Goal: Task Accomplishment & Management: Complete application form

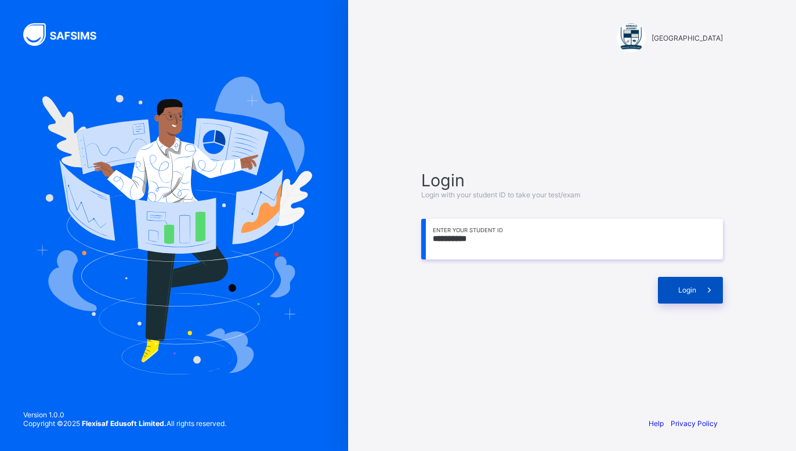
type input "**********"
click at [687, 295] on div "Login" at bounding box center [690, 290] width 65 height 27
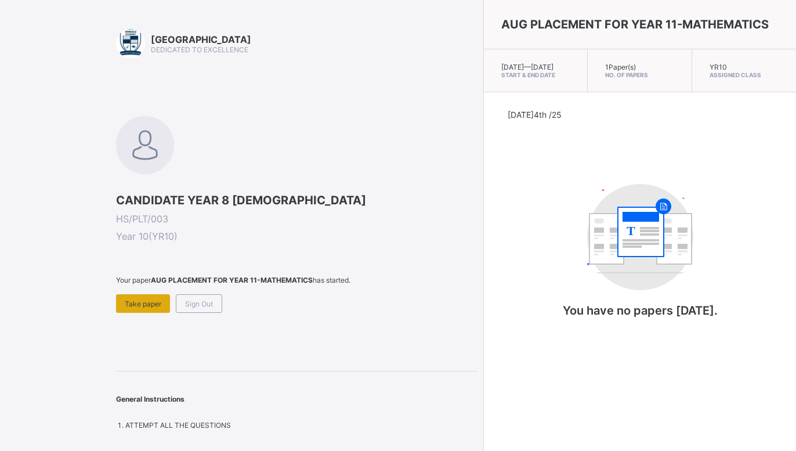
click at [145, 301] on span "Take paper" at bounding box center [143, 303] width 37 height 9
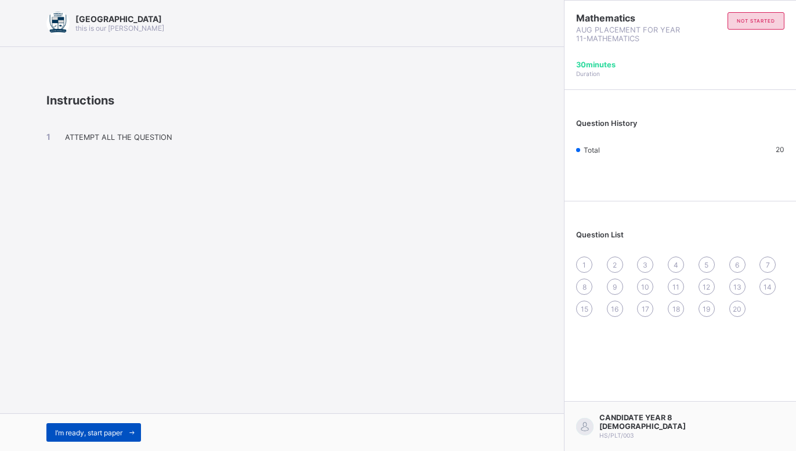
click at [93, 431] on span "I’m ready, start paper" at bounding box center [88, 432] width 67 height 9
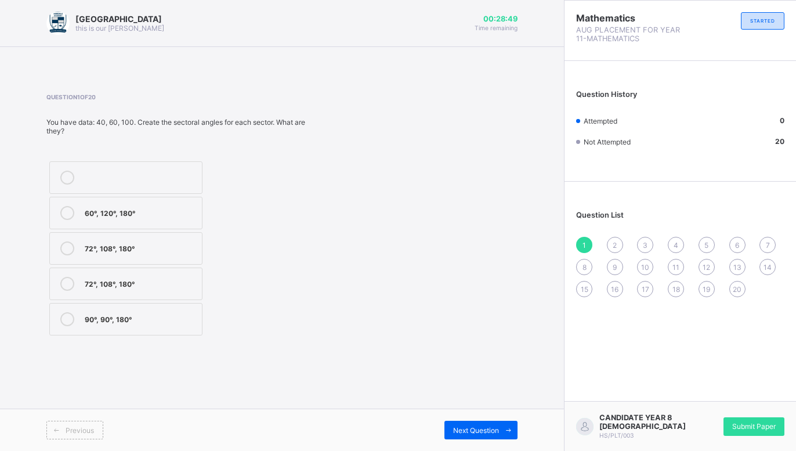
click at [180, 320] on div "90°, 90°, 180°" at bounding box center [140, 318] width 111 height 12
click at [480, 424] on div "Next Question" at bounding box center [481, 430] width 73 height 19
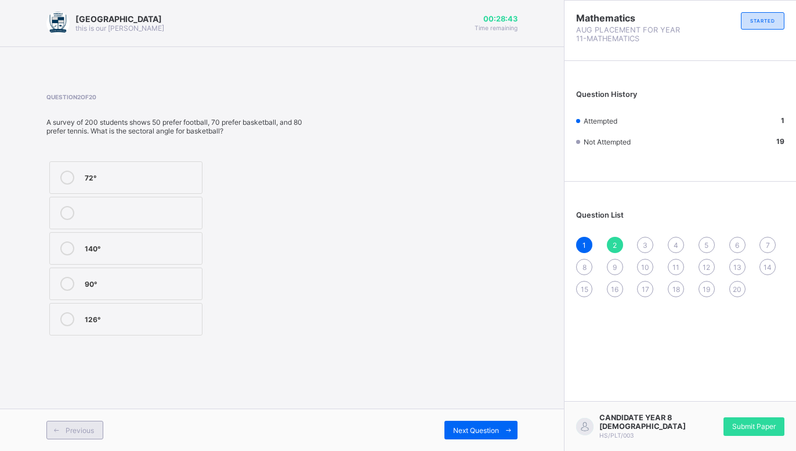
click at [85, 427] on span "Previous" at bounding box center [80, 430] width 28 height 9
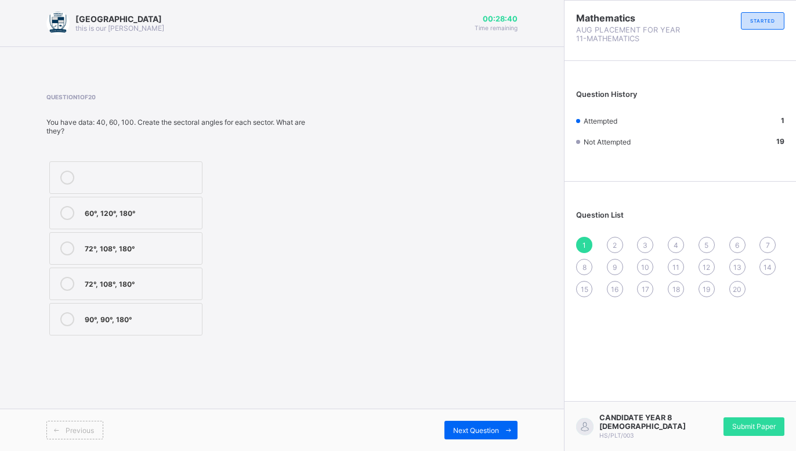
click at [118, 312] on label "90°, 90°, 180°" at bounding box center [125, 319] width 153 height 33
click at [68, 315] on icon at bounding box center [67, 319] width 14 height 14
click at [67, 281] on icon at bounding box center [67, 284] width 14 height 14
click at [63, 211] on icon at bounding box center [67, 213] width 14 height 14
click at [449, 428] on div "Next Question" at bounding box center [481, 430] width 73 height 19
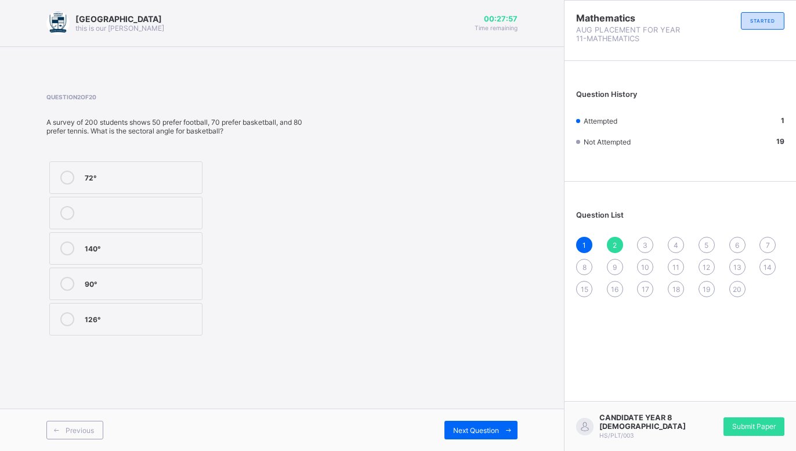
click at [178, 252] on div "140°" at bounding box center [140, 247] width 111 height 12
click at [481, 432] on span "Next Question" at bounding box center [476, 430] width 46 height 9
click at [192, 299] on label "45°" at bounding box center [120, 310] width 142 height 33
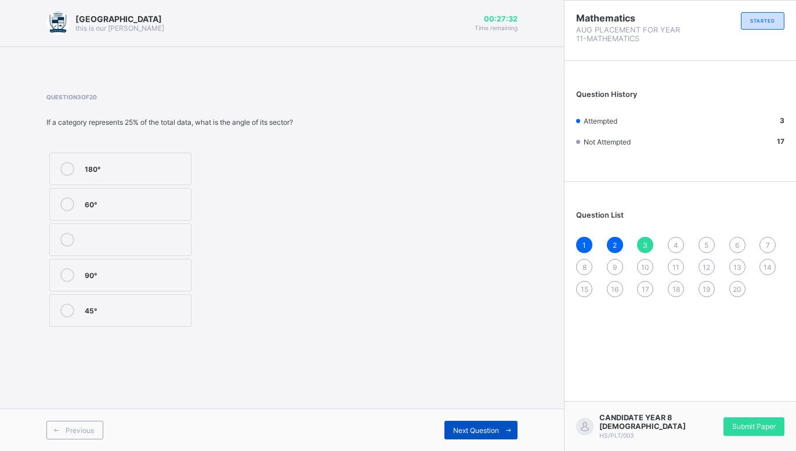
click at [499, 421] on span at bounding box center [508, 430] width 19 height 19
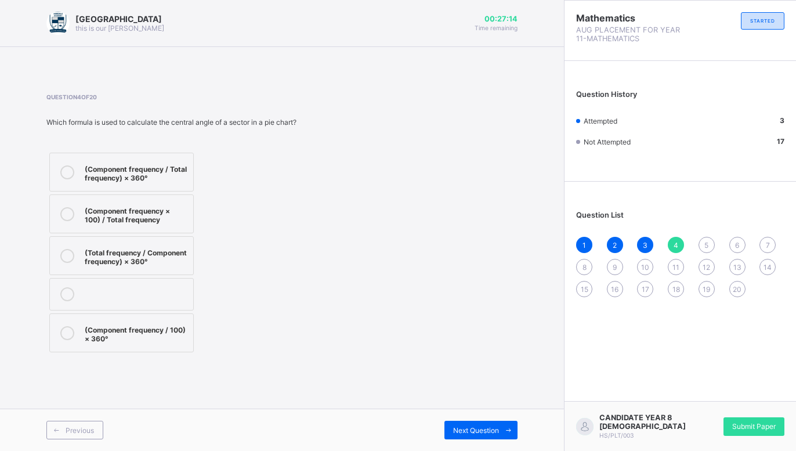
click at [135, 175] on div "(Component frequency / Total frequency) × 360°" at bounding box center [136, 172] width 103 height 20
click at [74, 430] on span "Previous" at bounding box center [80, 430] width 28 height 9
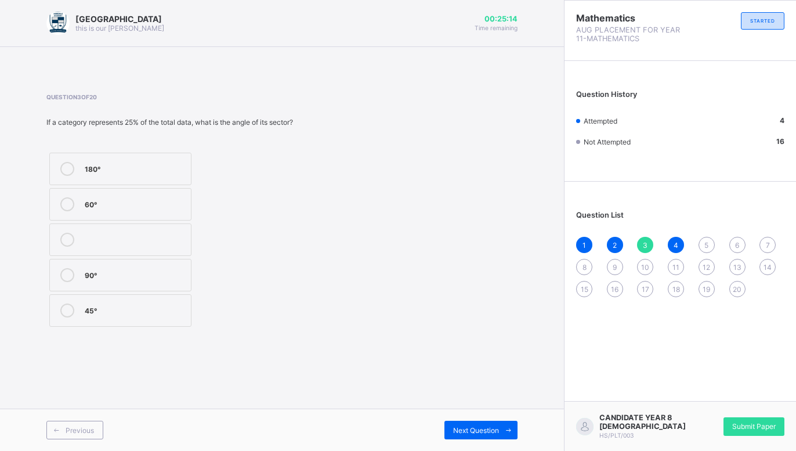
click at [175, 263] on label "90°" at bounding box center [120, 275] width 142 height 33
click at [96, 434] on div "Previous" at bounding box center [74, 430] width 57 height 19
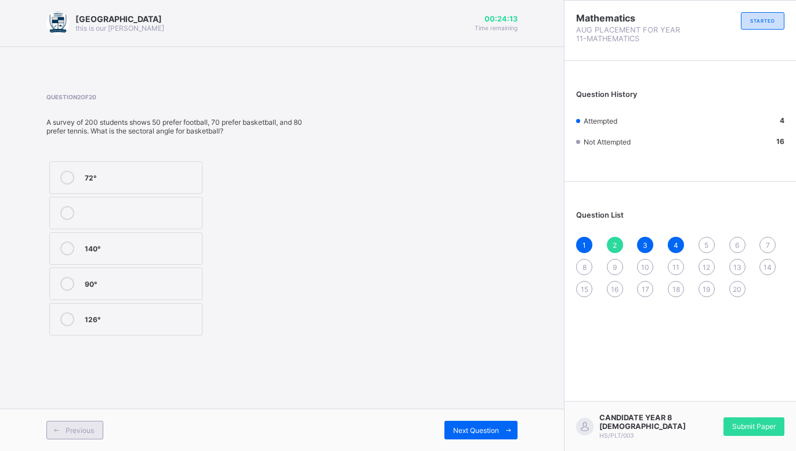
click at [77, 428] on span "Previous" at bounding box center [80, 430] width 28 height 9
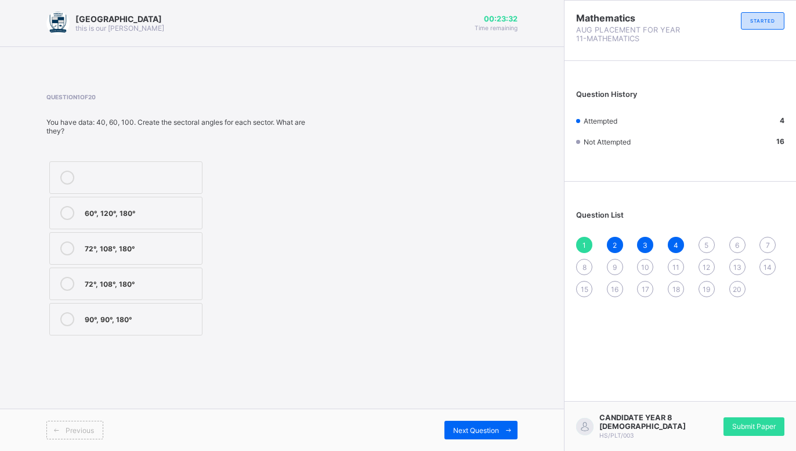
click at [183, 248] on div "72°, 108°, 180°" at bounding box center [140, 247] width 111 height 12
drag, startPoint x: 501, startPoint y: 428, endPoint x: 507, endPoint y: 424, distance: 7.1
click at [506, 426] on span at bounding box center [508, 430] width 19 height 19
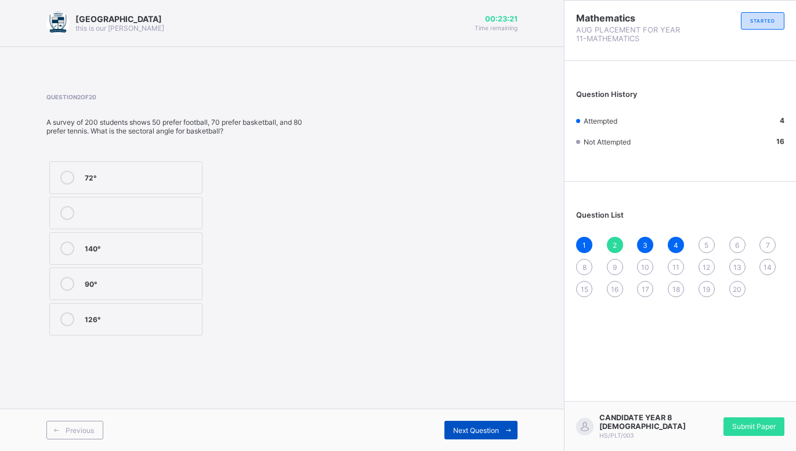
click at [488, 429] on span "Next Question" at bounding box center [476, 430] width 46 height 9
click at [490, 428] on span "Next Question" at bounding box center [476, 430] width 46 height 9
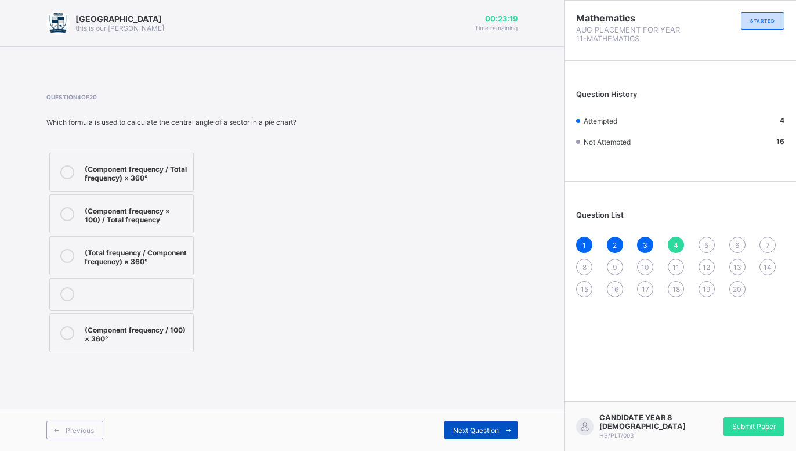
click at [490, 428] on span "Next Question" at bounding box center [476, 430] width 46 height 9
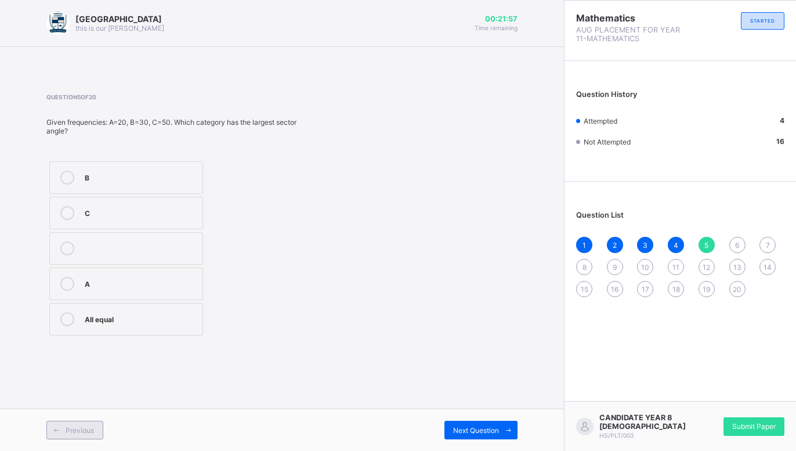
click at [78, 431] on span "Previous" at bounding box center [80, 430] width 28 height 9
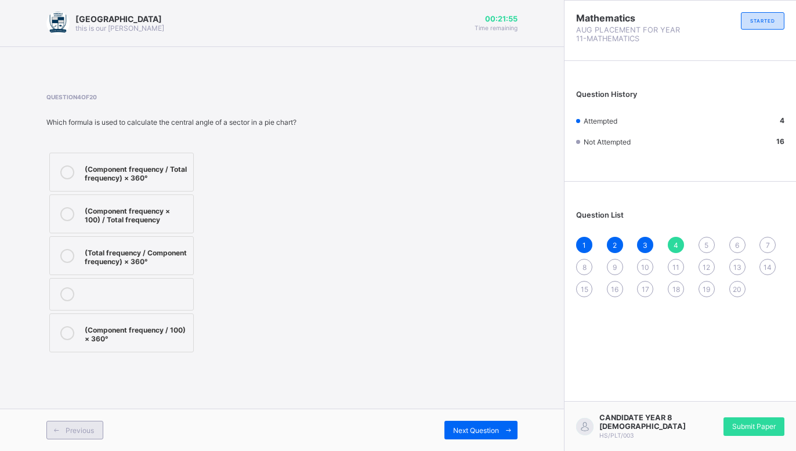
click at [71, 427] on span "Previous" at bounding box center [80, 430] width 28 height 9
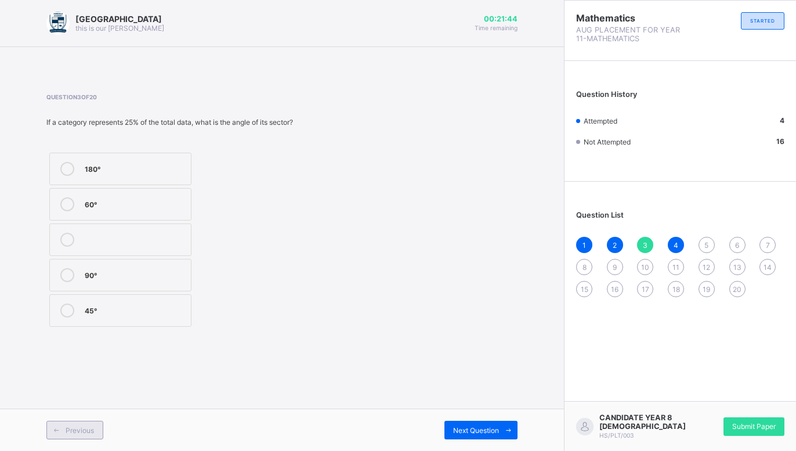
click at [74, 431] on span "Previous" at bounding box center [80, 430] width 28 height 9
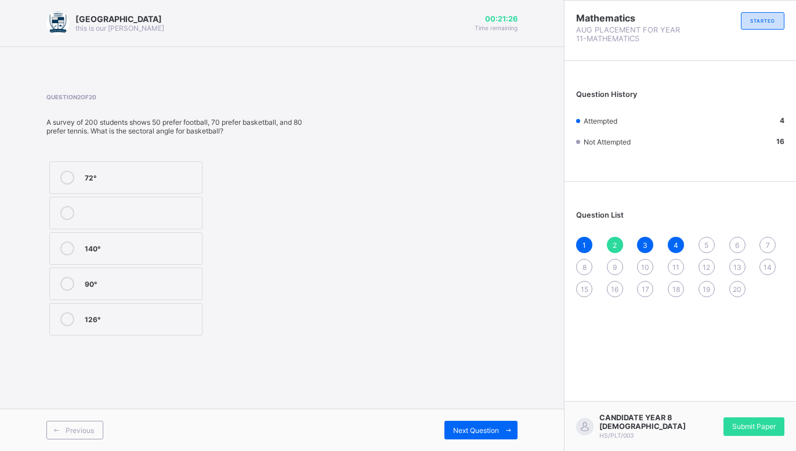
click at [73, 332] on label "126°" at bounding box center [125, 319] width 153 height 33
drag, startPoint x: 56, startPoint y: 433, endPoint x: 62, endPoint y: 429, distance: 7.6
click at [58, 433] on icon at bounding box center [56, 431] width 9 height 8
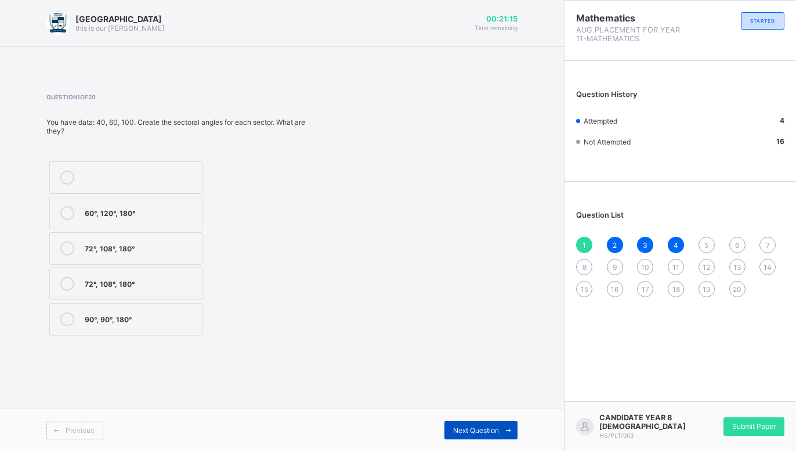
click at [482, 429] on span "Next Question" at bounding box center [476, 430] width 46 height 9
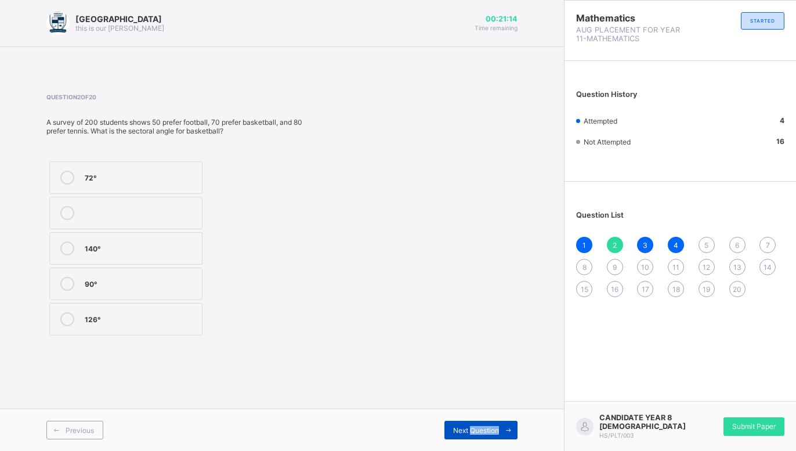
click at [482, 430] on span "Next Question" at bounding box center [476, 430] width 46 height 9
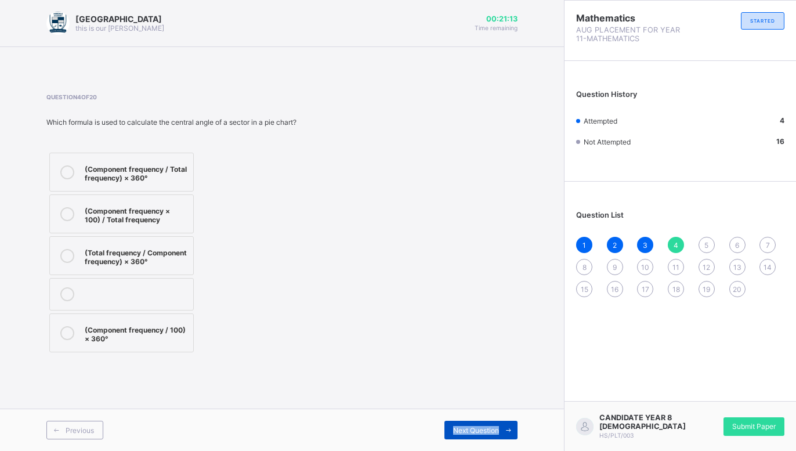
click at [482, 430] on span "Next Question" at bounding box center [476, 430] width 46 height 9
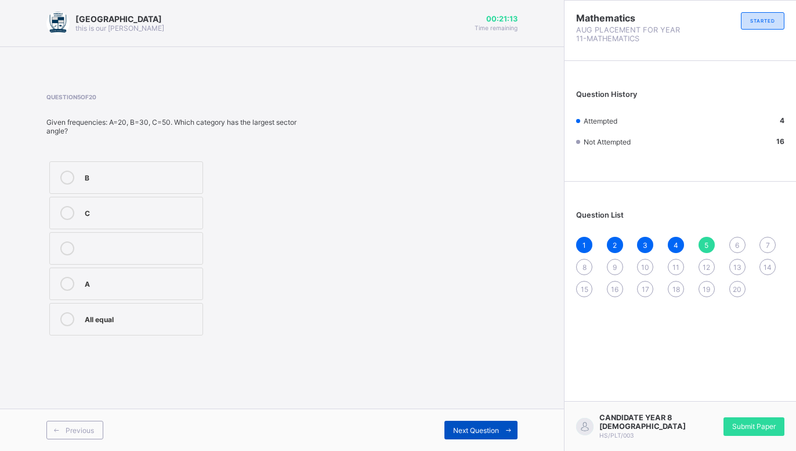
click at [482, 430] on span "Next Question" at bounding box center [476, 430] width 46 height 9
click at [96, 418] on div "Previous Next Question" at bounding box center [282, 430] width 564 height 42
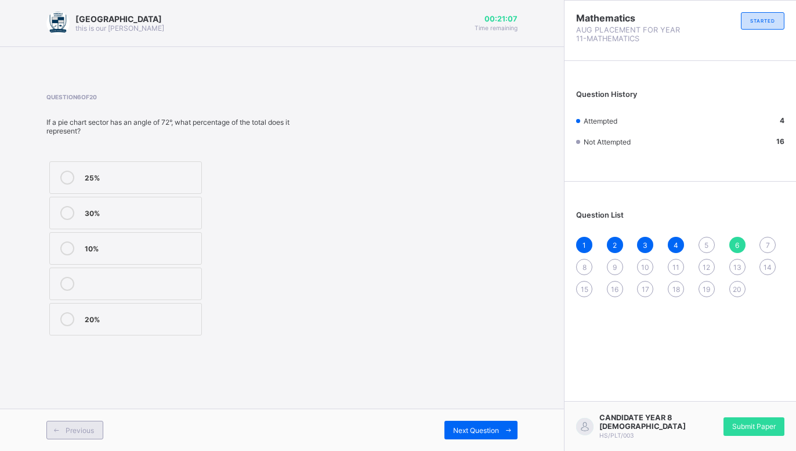
click at [95, 431] on div "Previous" at bounding box center [74, 430] width 57 height 19
drag, startPoint x: 135, startPoint y: 284, endPoint x: 168, endPoint y: 279, distance: 34.0
click at [136, 284] on div "A" at bounding box center [141, 283] width 112 height 12
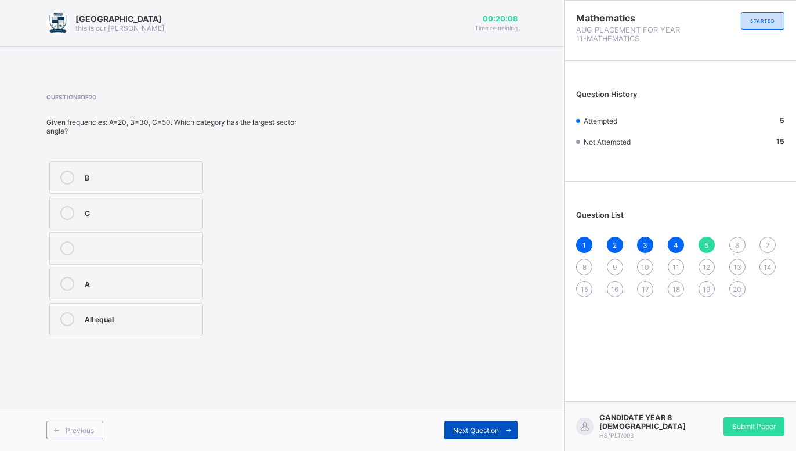
click at [466, 424] on div "Next Question" at bounding box center [481, 430] width 73 height 19
drag, startPoint x: 125, startPoint y: 175, endPoint x: 248, endPoint y: 306, distance: 179.0
click at [127, 175] on div "25%" at bounding box center [140, 177] width 111 height 12
click at [463, 428] on span "Next Question" at bounding box center [476, 430] width 46 height 9
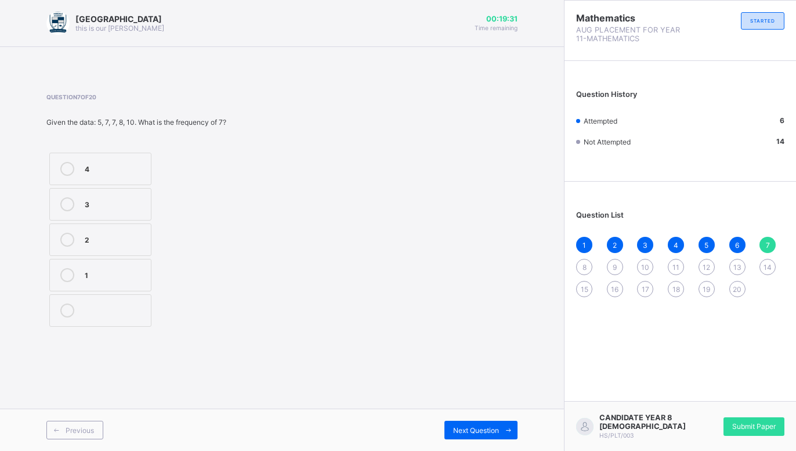
click at [104, 244] on div "2" at bounding box center [115, 240] width 60 height 14
click at [472, 423] on div "Next Question" at bounding box center [481, 430] width 73 height 19
click at [179, 182] on div "10cm" at bounding box center [141, 177] width 112 height 12
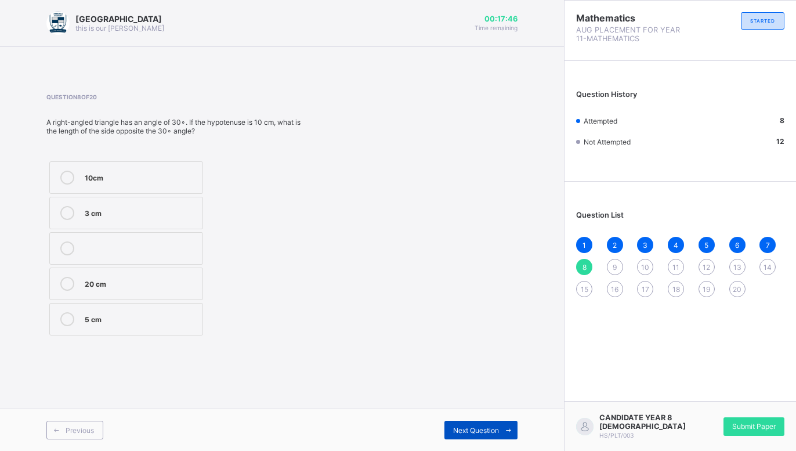
click at [449, 430] on div "Next Question" at bounding box center [481, 430] width 73 height 19
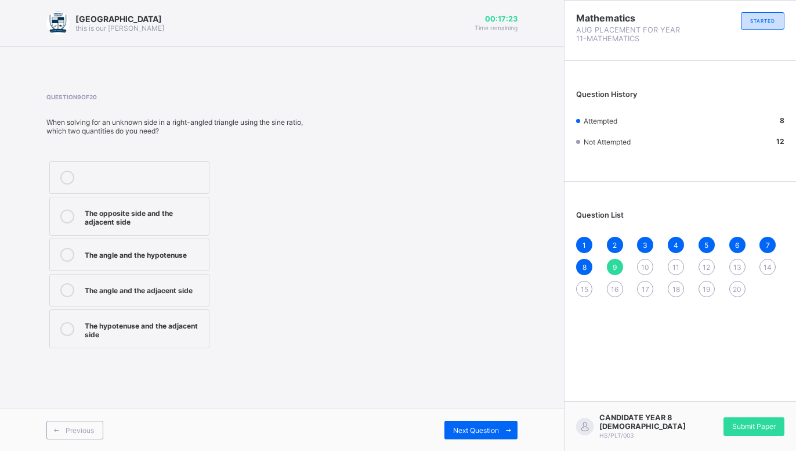
click at [189, 257] on div "The angle and the hypotenuse" at bounding box center [144, 254] width 118 height 12
click at [504, 428] on icon at bounding box center [508, 431] width 9 height 8
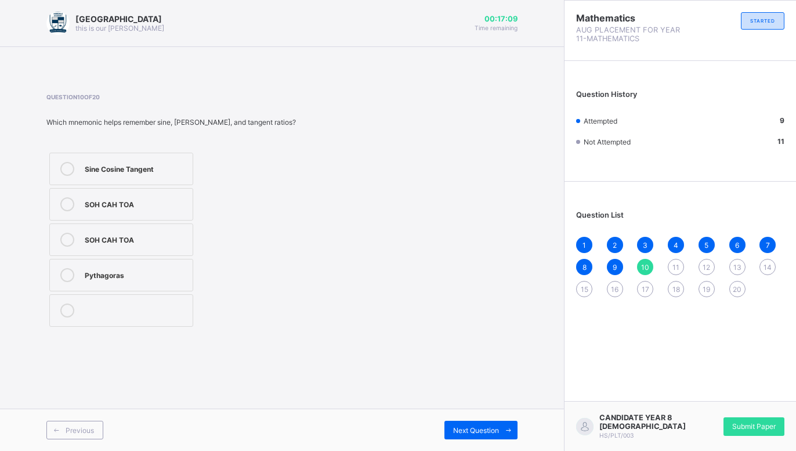
click at [152, 205] on div "SOH CAH TOA" at bounding box center [136, 203] width 102 height 12
click at [447, 434] on div "Next Question" at bounding box center [481, 430] width 73 height 19
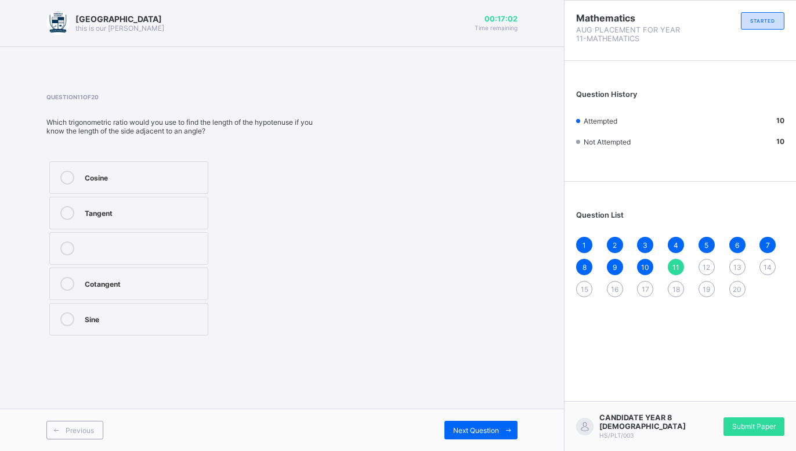
click at [119, 131] on div "Which trigonometric ratio would you use to find the length of the hypotenuse if…" at bounding box center [183, 126] width 275 height 17
click at [138, 208] on div "Tangent" at bounding box center [143, 212] width 117 height 12
click at [507, 436] on span at bounding box center [508, 430] width 19 height 19
click at [77, 426] on span "Previous" at bounding box center [80, 430] width 28 height 9
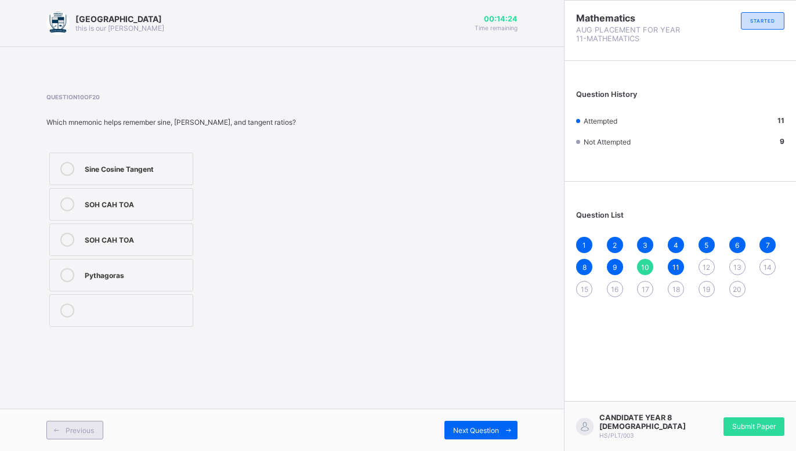
click at [77, 426] on span "Previous" at bounding box center [80, 430] width 28 height 9
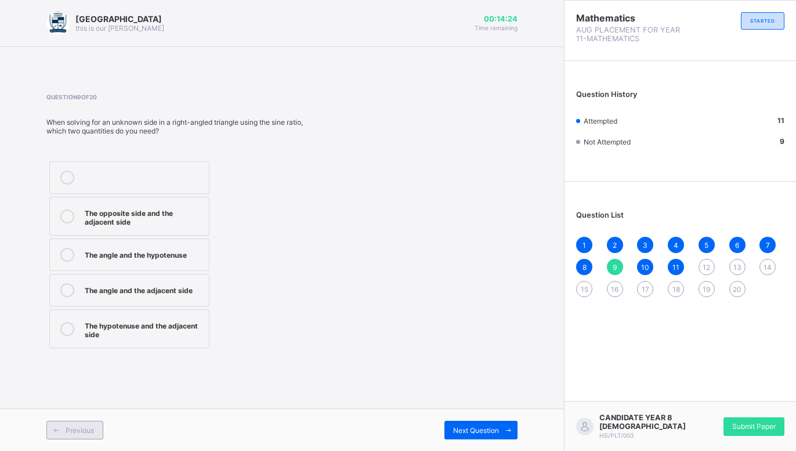
click at [77, 426] on span "Previous" at bounding box center [80, 430] width 28 height 9
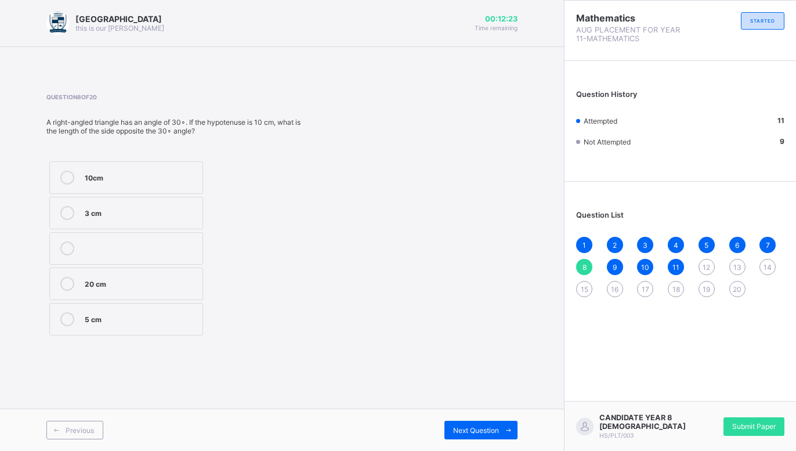
click at [147, 219] on div "3 cm" at bounding box center [141, 213] width 112 height 14
click at [495, 424] on div "Next Question" at bounding box center [481, 430] width 73 height 19
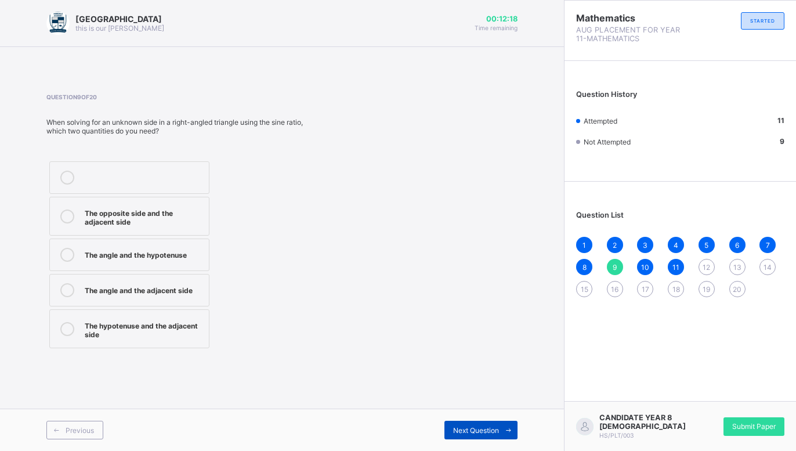
click at [495, 424] on div "Next Question" at bounding box center [481, 430] width 73 height 19
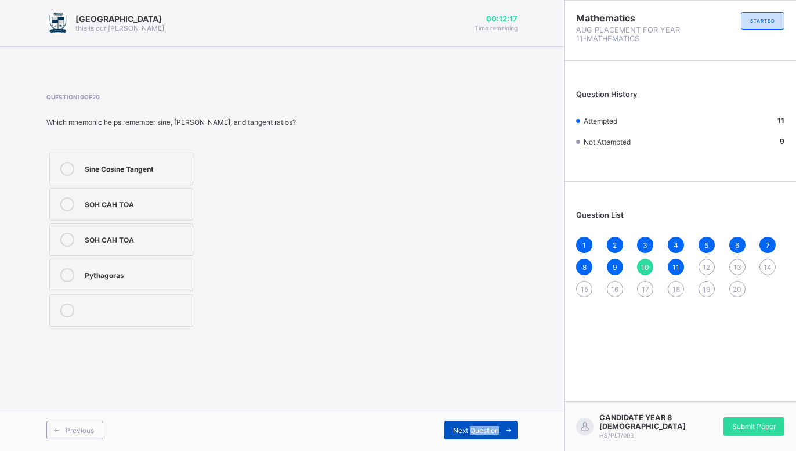
click at [496, 424] on div "Next Question" at bounding box center [481, 430] width 73 height 19
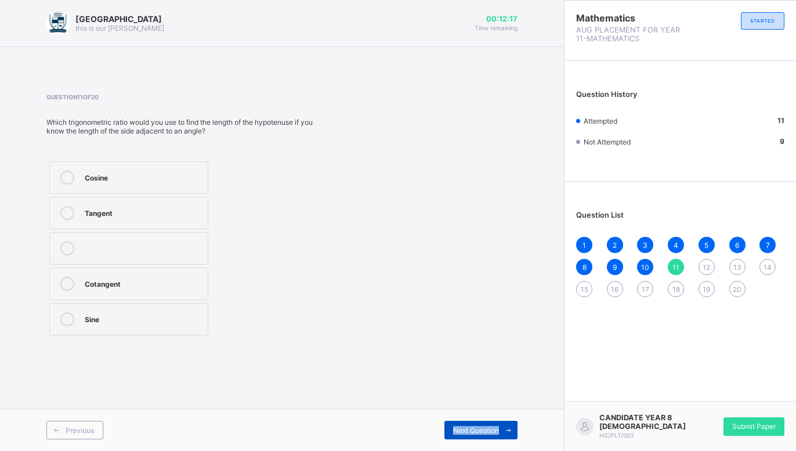
click at [496, 424] on div "Next Question" at bounding box center [481, 430] width 73 height 19
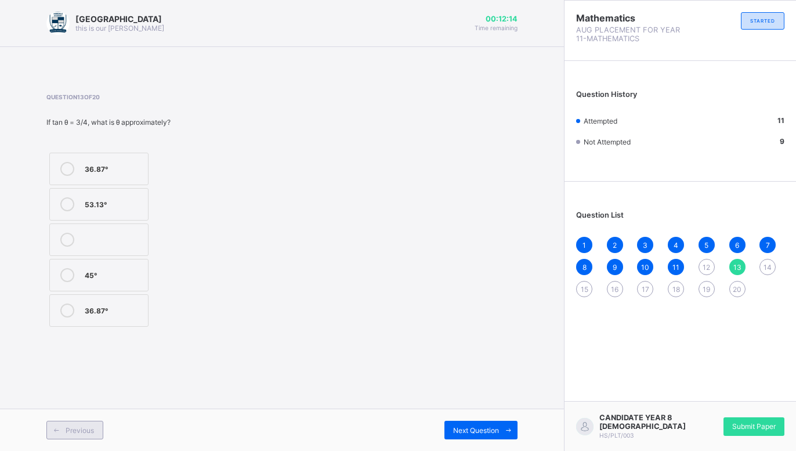
click at [71, 430] on span "Previous" at bounding box center [80, 430] width 28 height 9
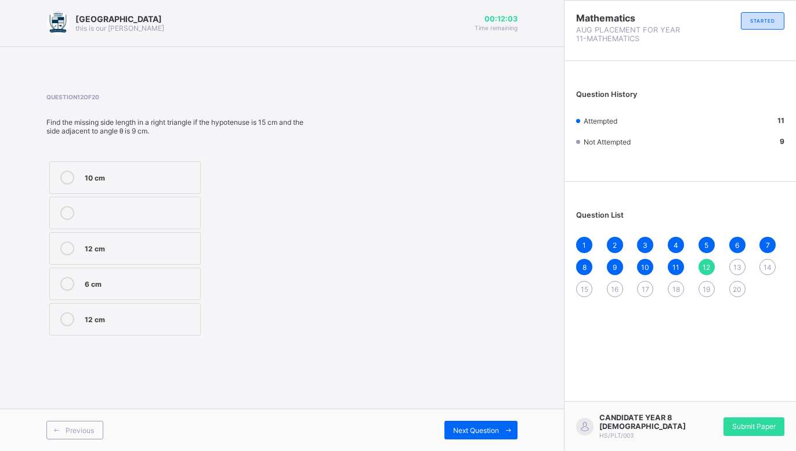
click at [179, 190] on label "10 cm" at bounding box center [124, 177] width 151 height 33
click at [495, 435] on div "Next Question" at bounding box center [481, 430] width 73 height 19
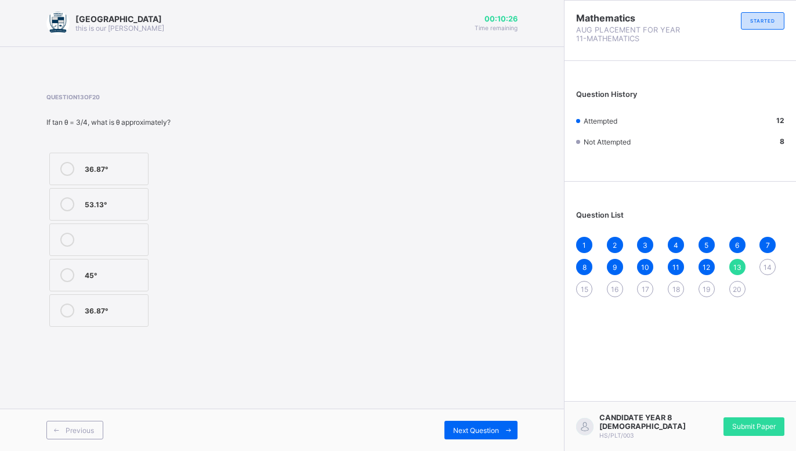
drag, startPoint x: 134, startPoint y: 268, endPoint x: 158, endPoint y: 316, distance: 53.7
click at [133, 269] on label "45°" at bounding box center [98, 275] width 99 height 33
click at [496, 426] on span "Next Question" at bounding box center [476, 430] width 46 height 9
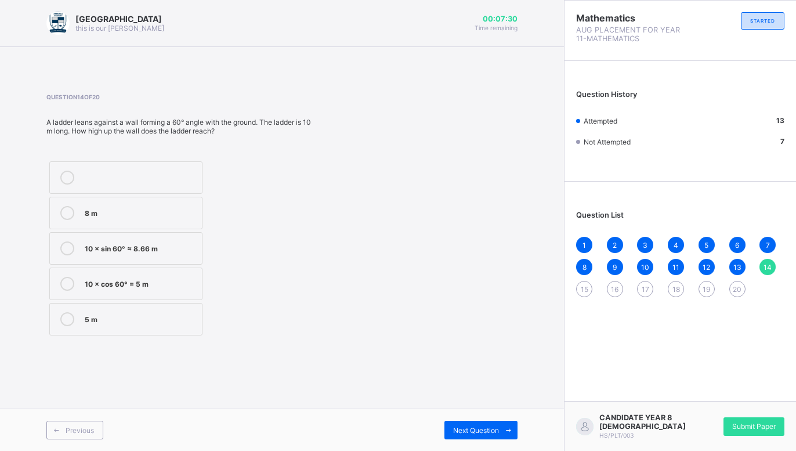
click at [167, 274] on label "10 × cos 60° = 5 m" at bounding box center [125, 284] width 153 height 33
click at [168, 252] on div "10 × sin 60° ≈ 8.66 m" at bounding box center [140, 247] width 111 height 12
click at [477, 426] on span "Next Question" at bounding box center [476, 430] width 46 height 9
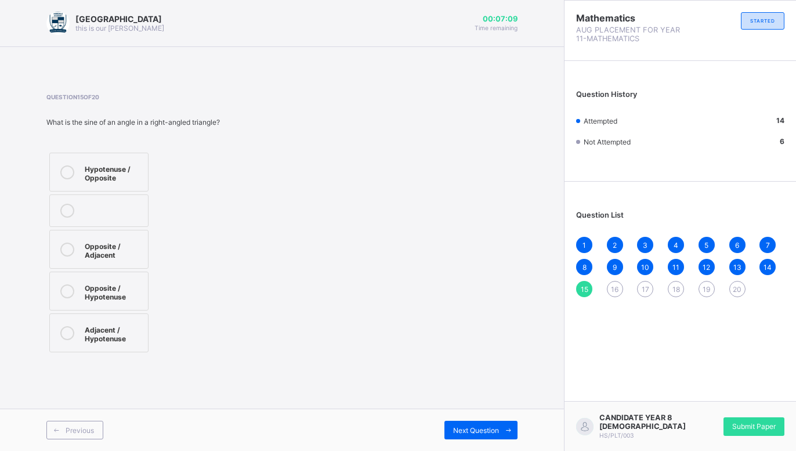
click at [124, 298] on div "Opposite / Hypotenuse" at bounding box center [113, 291] width 57 height 20
click at [75, 284] on div at bounding box center [67, 291] width 23 height 20
click at [505, 428] on icon at bounding box center [508, 431] width 9 height 8
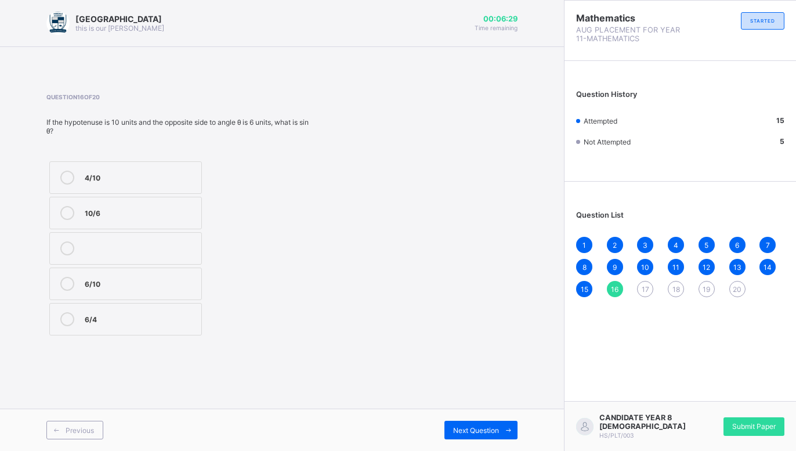
click at [164, 277] on div "6/10" at bounding box center [140, 283] width 111 height 12
click at [470, 427] on span "Next Question" at bounding box center [476, 430] width 46 height 9
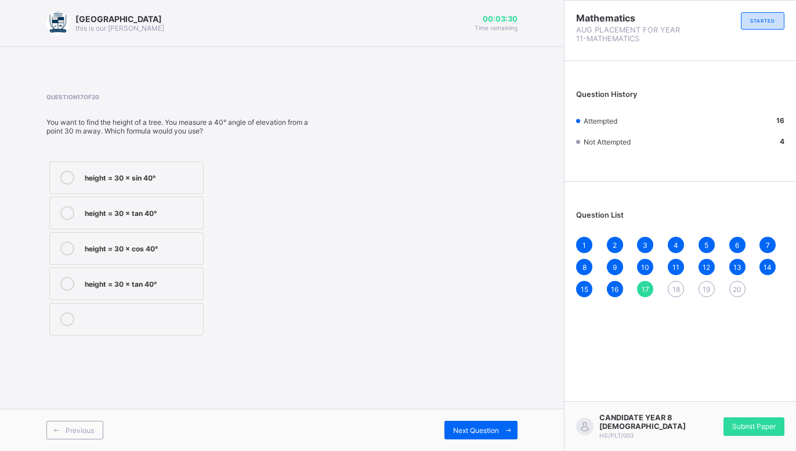
click at [185, 244] on div "height = 30 × cos 40°" at bounding box center [141, 247] width 113 height 12
click at [505, 428] on icon at bounding box center [508, 431] width 9 height 8
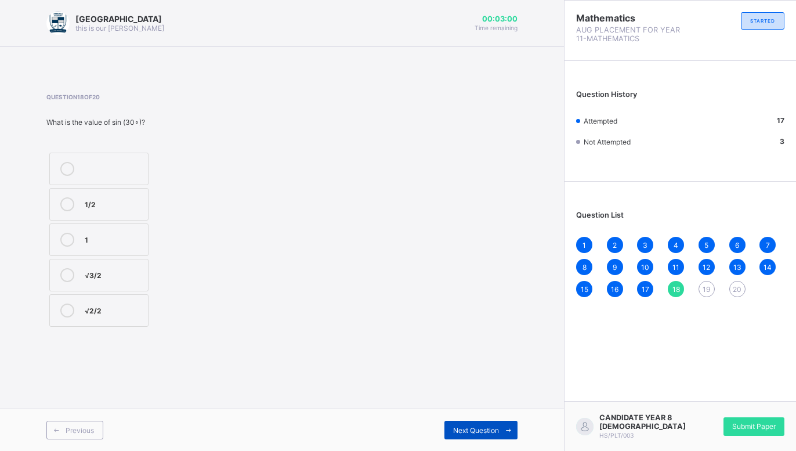
drag, startPoint x: 109, startPoint y: 277, endPoint x: 457, endPoint y: 432, distance: 380.9
click at [120, 283] on label "√3/2" at bounding box center [98, 275] width 99 height 33
click at [461, 432] on span "Next Question" at bounding box center [476, 430] width 46 height 9
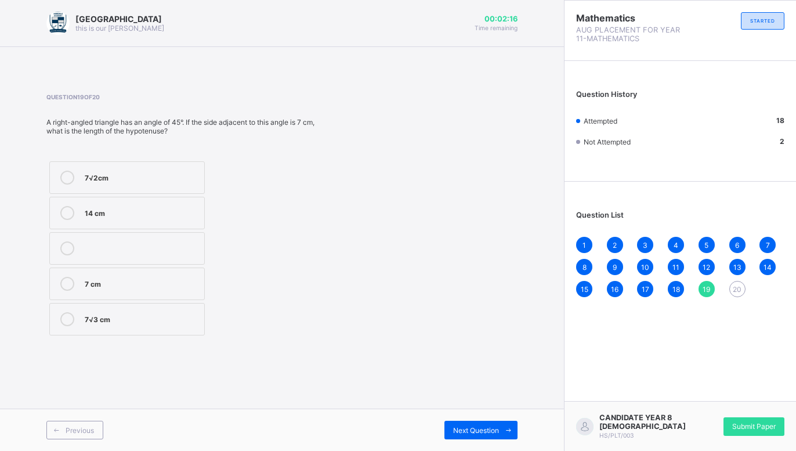
click at [170, 279] on div "7 cm" at bounding box center [142, 283] width 114 height 12
click at [494, 424] on div "Next Question" at bounding box center [481, 430] width 73 height 19
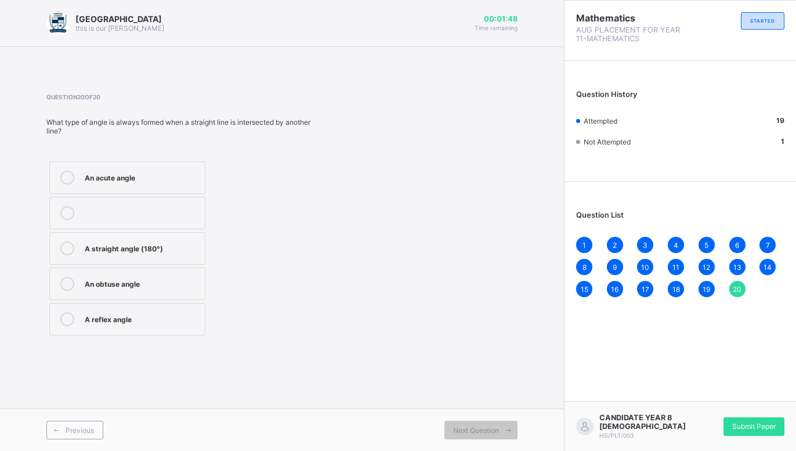
click at [184, 273] on label "An obtuse angle" at bounding box center [127, 284] width 156 height 33
click at [184, 282] on div "An obtuse angle" at bounding box center [142, 283] width 114 height 12
click at [149, 177] on div "An acute angle" at bounding box center [142, 177] width 114 height 12
click at [475, 428] on span "Next Question" at bounding box center [476, 430] width 46 height 9
drag, startPoint x: 89, startPoint y: 429, endPoint x: 92, endPoint y: 423, distance: 7.3
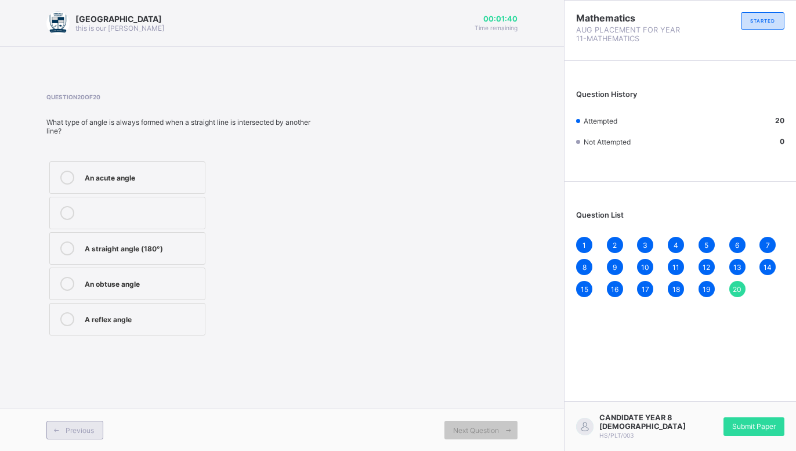
click at [91, 428] on span "Previous" at bounding box center [80, 430] width 28 height 9
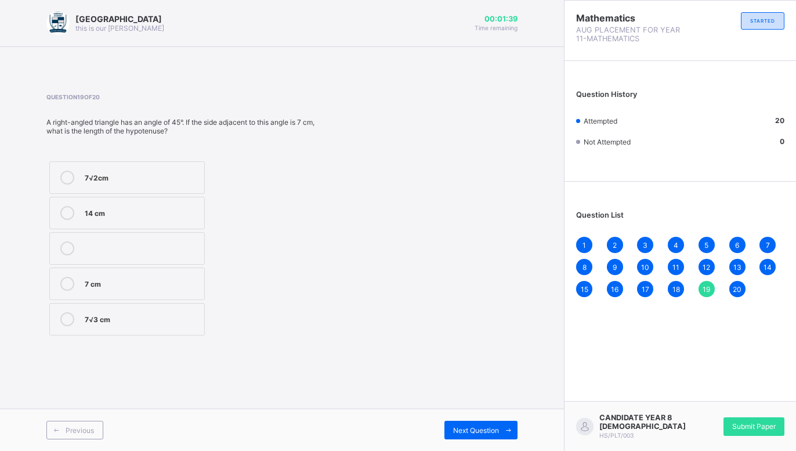
click at [93, 407] on div "Arndale Academy this is our [PERSON_NAME] 00:01:39 Time remaining Question 19 o…" at bounding box center [282, 225] width 564 height 451
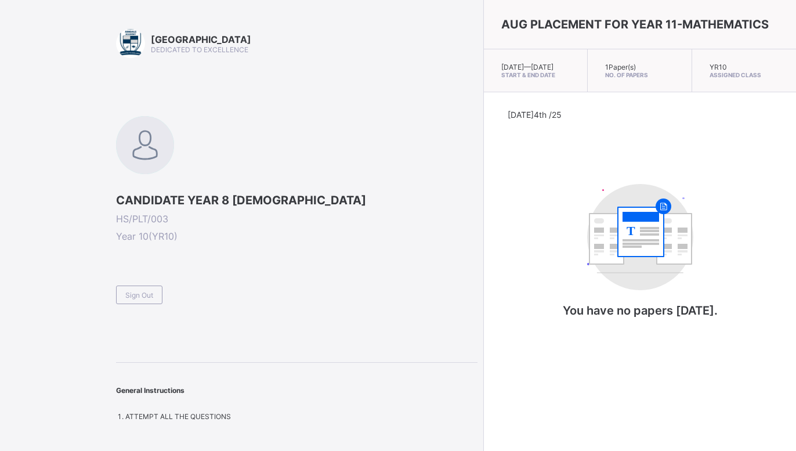
click at [694, 81] on div "YR10 Assigned Class" at bounding box center [744, 70] width 104 height 43
click at [599, 79] on div "1 Paper(s) No. of Papers" at bounding box center [640, 70] width 104 height 43
drag, startPoint x: 230, startPoint y: 402, endPoint x: 265, endPoint y: 281, distance: 126.4
click at [263, 285] on div "Arndale Academy DEDICATED TO EXCELLENCE CANDIDATE YEAR 8 [DEMOGRAPHIC_DATA] HS/…" at bounding box center [297, 225] width 362 height 392
click at [281, 281] on span at bounding box center [297, 281] width 362 height 10
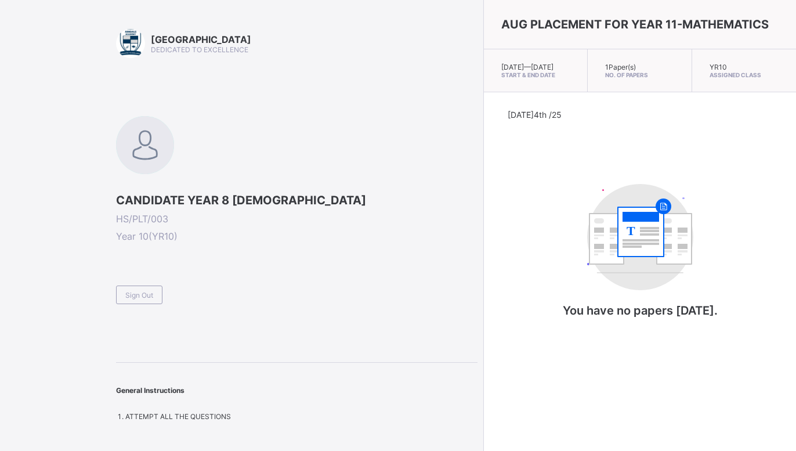
click at [788, 81] on div "YR10 Assigned Class" at bounding box center [744, 70] width 104 height 43
drag, startPoint x: 277, startPoint y: 193, endPoint x: 233, endPoint y: 329, distance: 143.3
click at [233, 329] on div "Arndale Academy DEDICATED TO EXCELLENCE CANDIDATE YEAR 8 [DEMOGRAPHIC_DATA] HS/…" at bounding box center [297, 225] width 362 height 392
click at [137, 294] on span "Sign Out" at bounding box center [139, 295] width 28 height 9
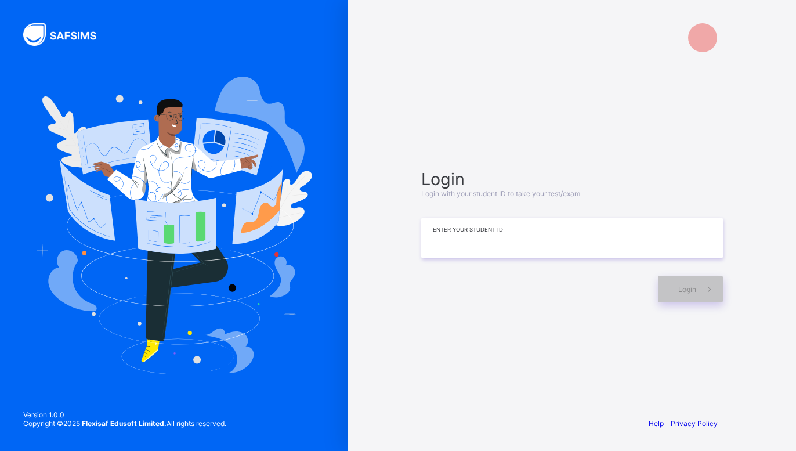
click at [486, 233] on input at bounding box center [572, 238] width 302 height 41
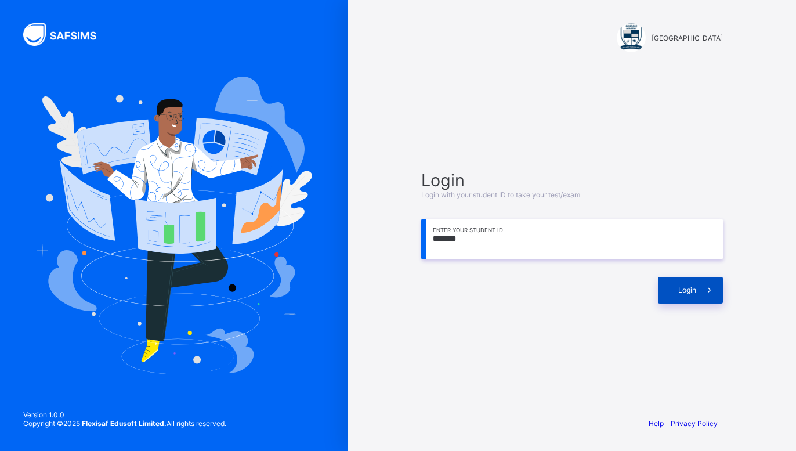
type input "*******"
click at [688, 294] on span "Login" at bounding box center [687, 290] width 18 height 9
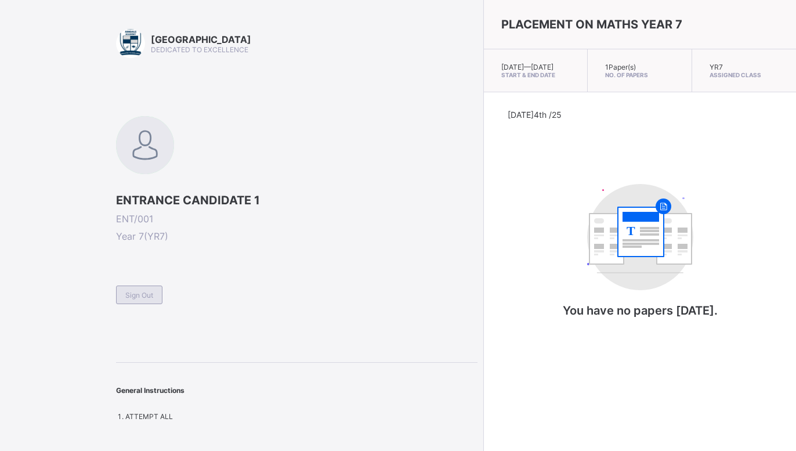
click at [143, 294] on span "Sign Out" at bounding box center [139, 295] width 28 height 9
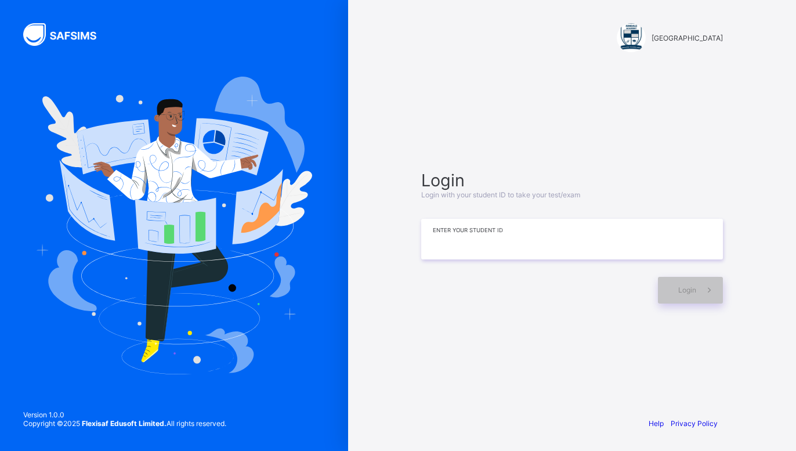
click at [478, 238] on input at bounding box center [572, 239] width 302 height 41
type input "*******"
click at [678, 287] on span "Login" at bounding box center [687, 290] width 18 height 9
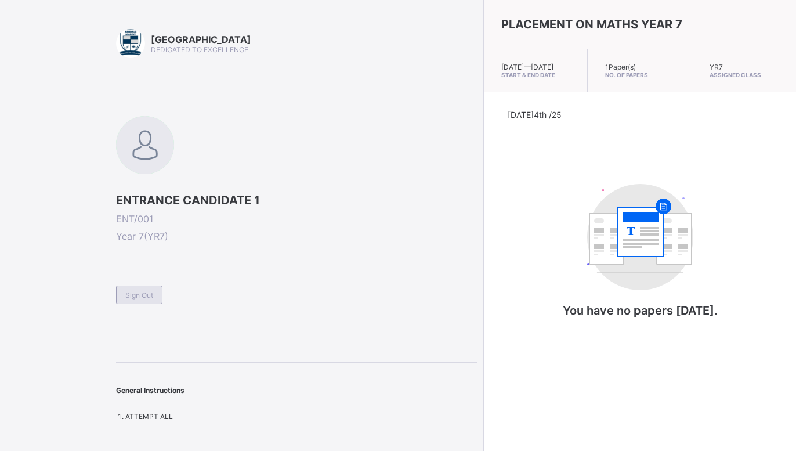
click at [134, 293] on span "Sign Out" at bounding box center [139, 295] width 28 height 9
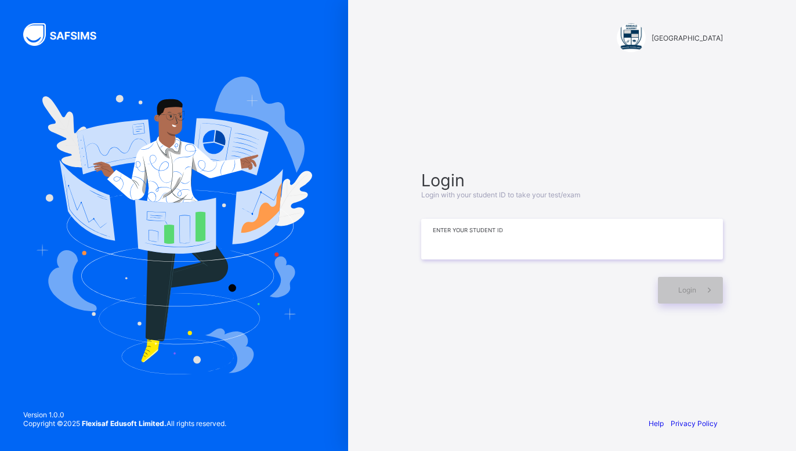
click at [518, 236] on input at bounding box center [572, 239] width 302 height 41
type input "*******"
click at [692, 290] on span "Login" at bounding box center [687, 290] width 18 height 9
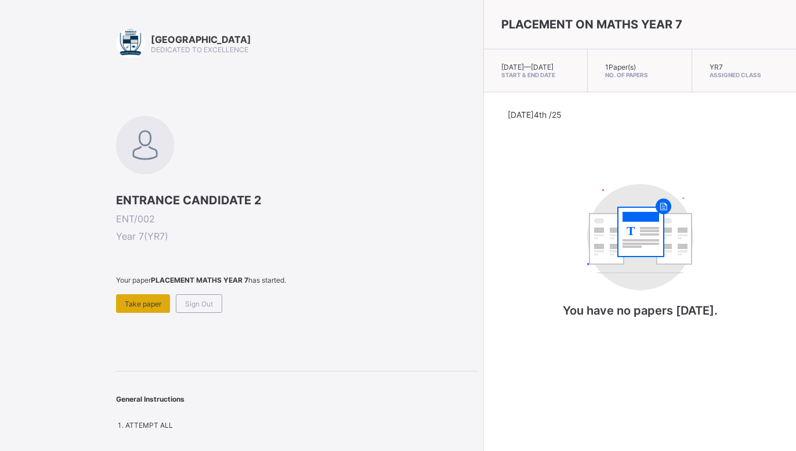
click at [136, 301] on span "Take paper" at bounding box center [143, 303] width 37 height 9
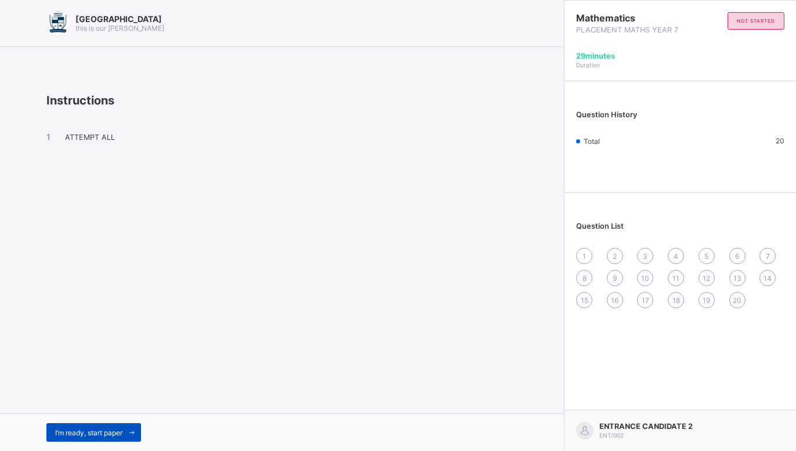
click at [101, 429] on span "I’m ready, start paper" at bounding box center [88, 432] width 67 height 9
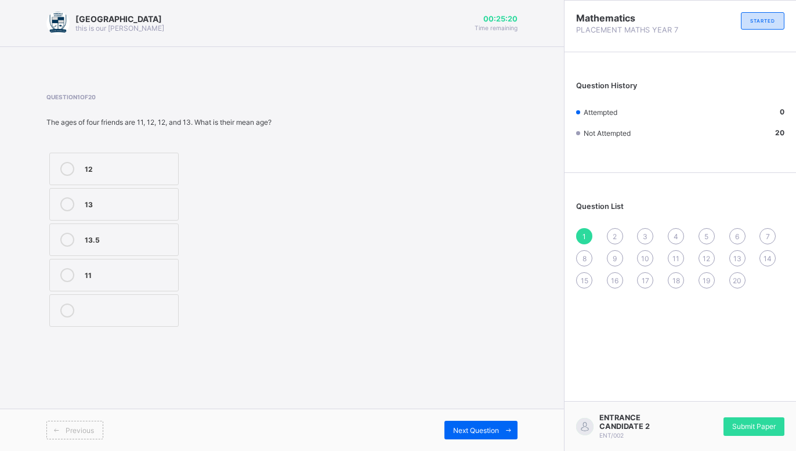
click at [72, 164] on icon at bounding box center [67, 169] width 14 height 14
click at [456, 433] on span "Next Question" at bounding box center [476, 430] width 46 height 9
click at [62, 273] on icon at bounding box center [67, 275] width 14 height 14
click at [492, 422] on div "Next Question" at bounding box center [481, 430] width 73 height 19
click at [67, 242] on icon at bounding box center [67, 240] width 14 height 14
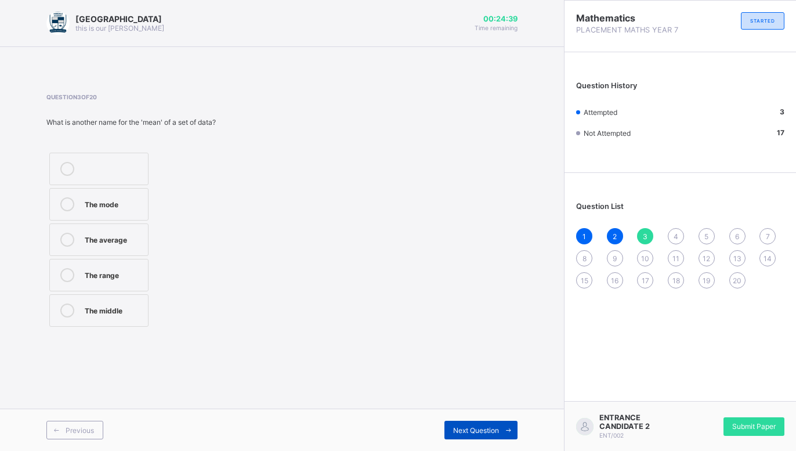
click at [473, 431] on span "Next Question" at bounding box center [476, 430] width 46 height 9
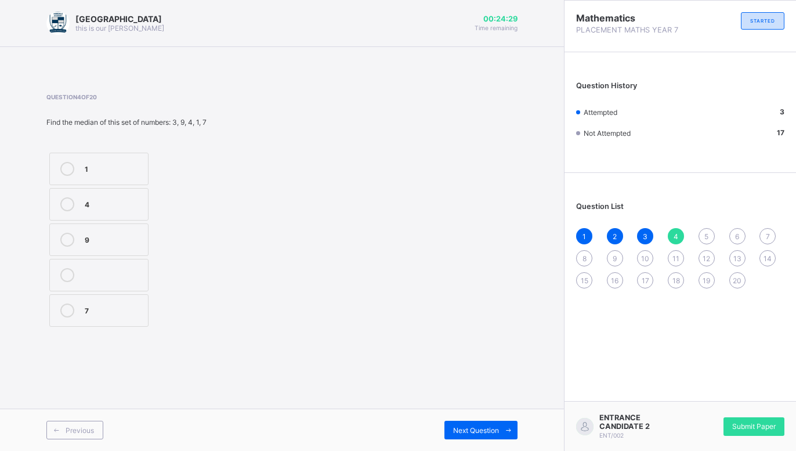
click at [71, 203] on icon at bounding box center [67, 204] width 14 height 14
click at [482, 436] on div "Next Question" at bounding box center [481, 430] width 73 height 19
click at [678, 237] on span "4" at bounding box center [676, 236] width 5 height 9
click at [684, 233] on div "1 2 3 4 5 6 7 8 9 10 11 12 13 14 15 16 17 18 19 20" at bounding box center [680, 258] width 208 height 60
click at [671, 238] on div "4" at bounding box center [676, 236] width 16 height 16
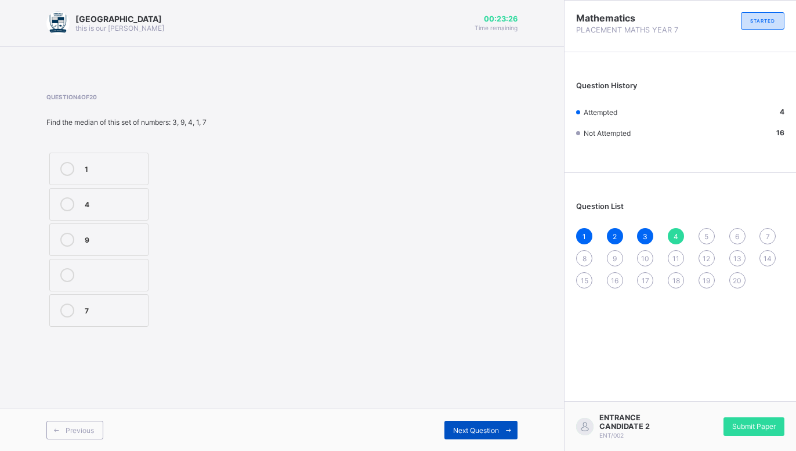
click at [461, 436] on div "Next Question" at bounding box center [481, 430] width 73 height 19
click at [86, 244] on div "2" at bounding box center [113, 239] width 57 height 12
click at [458, 428] on span "Next Question" at bounding box center [476, 430] width 46 height 9
click at [66, 242] on icon at bounding box center [67, 240] width 14 height 14
click at [479, 430] on span "Next Question" at bounding box center [476, 430] width 46 height 9
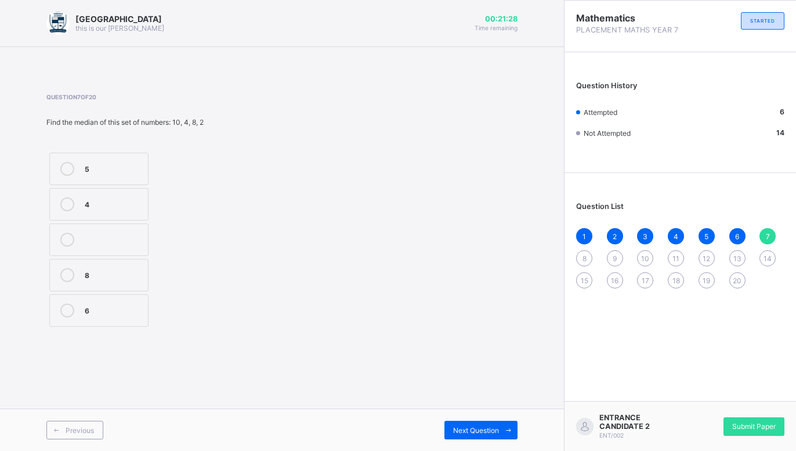
click at [80, 275] on label "8" at bounding box center [98, 275] width 99 height 33
click at [471, 433] on span "Next Question" at bounding box center [476, 430] width 46 height 9
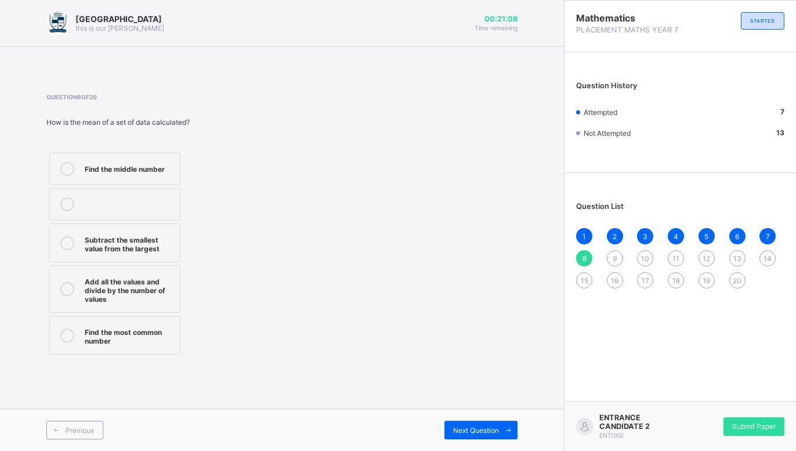
click at [102, 281] on div "Add all the values and divide by the number of values" at bounding box center [129, 289] width 89 height 29
click at [472, 425] on div "Next Question" at bounding box center [481, 430] width 73 height 19
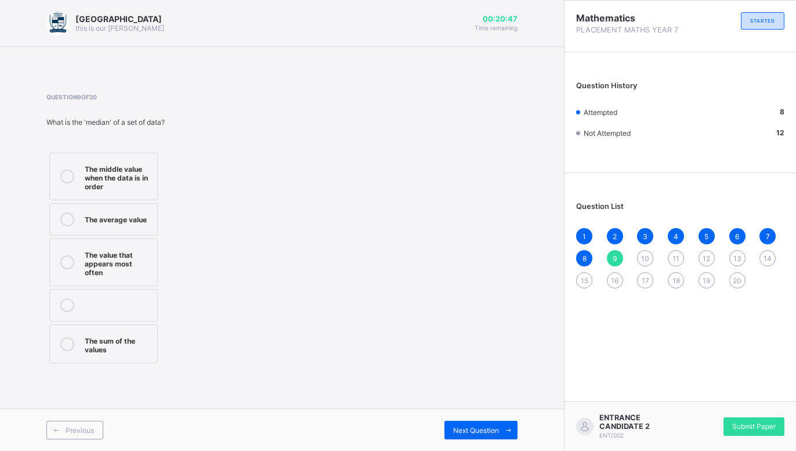
click at [65, 169] on icon at bounding box center [67, 176] width 14 height 14
click at [481, 432] on span "Next Question" at bounding box center [476, 430] width 46 height 9
click at [94, 253] on div "The value that appears most often" at bounding box center [129, 258] width 89 height 20
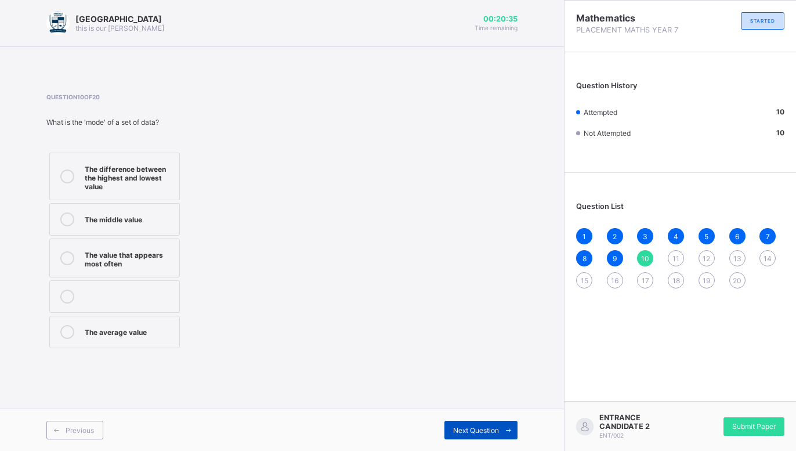
click at [503, 431] on span at bounding box center [508, 430] width 19 height 19
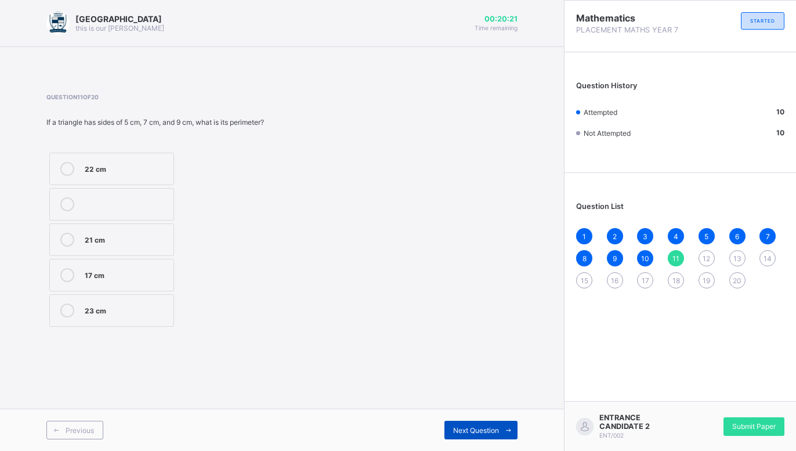
click at [464, 426] on span "Next Question" at bounding box center [476, 430] width 46 height 9
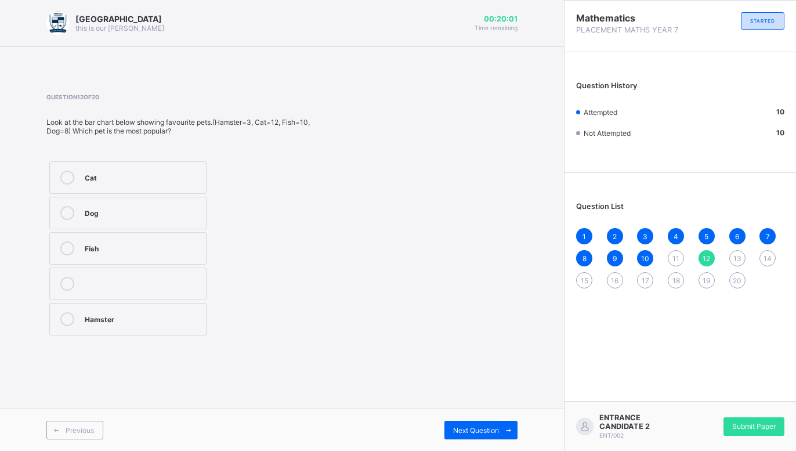
click at [91, 247] on div "Fish" at bounding box center [142, 247] width 115 height 12
click at [681, 254] on div "11" at bounding box center [676, 258] width 16 height 16
click at [77, 239] on div at bounding box center [67, 240] width 23 height 14
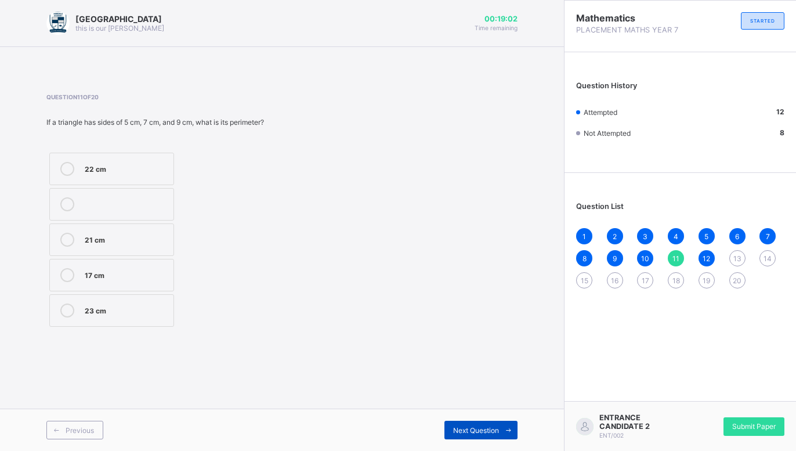
click at [482, 431] on span "Next Question" at bounding box center [476, 430] width 46 height 9
click at [453, 428] on span "Next Question" at bounding box center [476, 430] width 46 height 9
click at [57, 232] on label "Bar chart" at bounding box center [106, 239] width 114 height 33
click at [468, 431] on span "Next Question" at bounding box center [476, 430] width 46 height 9
click at [75, 206] on div at bounding box center [67, 204] width 23 height 14
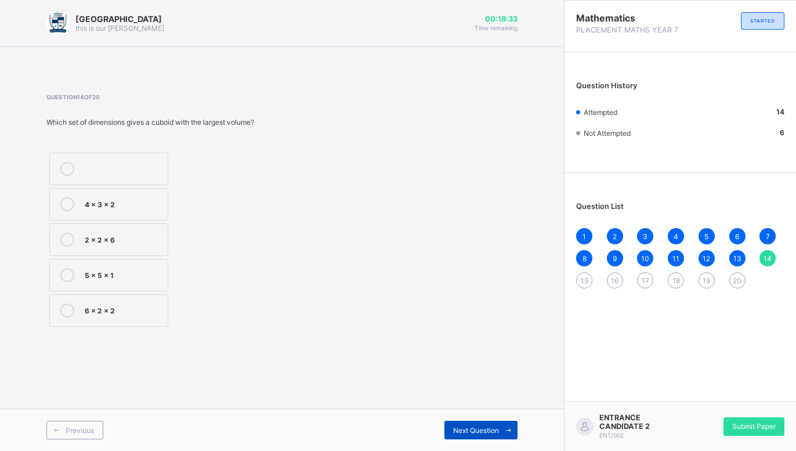
click at [453, 424] on div "Next Question" at bounding box center [481, 430] width 73 height 19
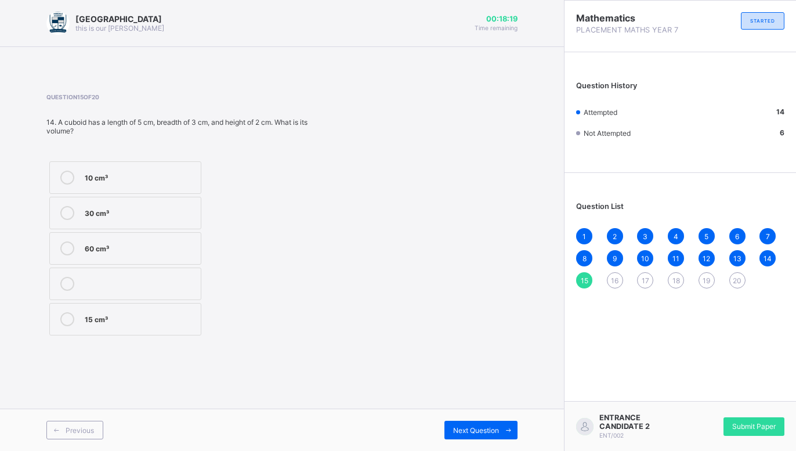
click at [55, 205] on label "30 cm³" at bounding box center [125, 213] width 152 height 33
click at [488, 428] on span "Next Question" at bounding box center [476, 430] width 46 height 9
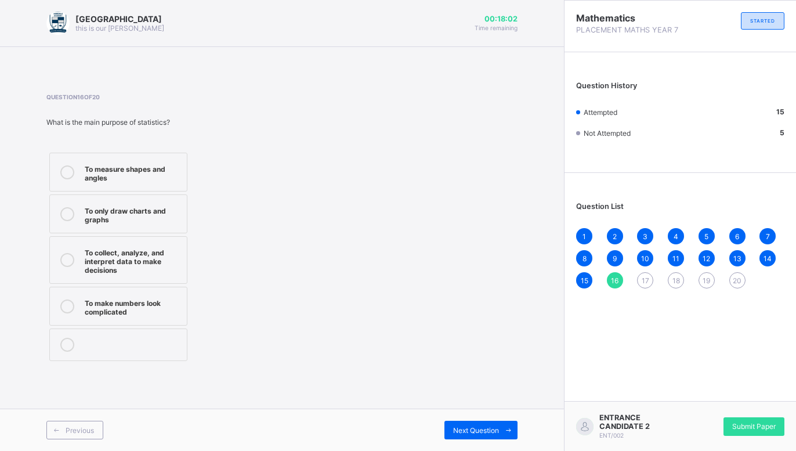
click at [58, 245] on label "To collect, analyze, and interpret data to make decisions" at bounding box center [118, 260] width 138 height 48
click at [474, 428] on span "Next Question" at bounding box center [476, 430] width 46 height 9
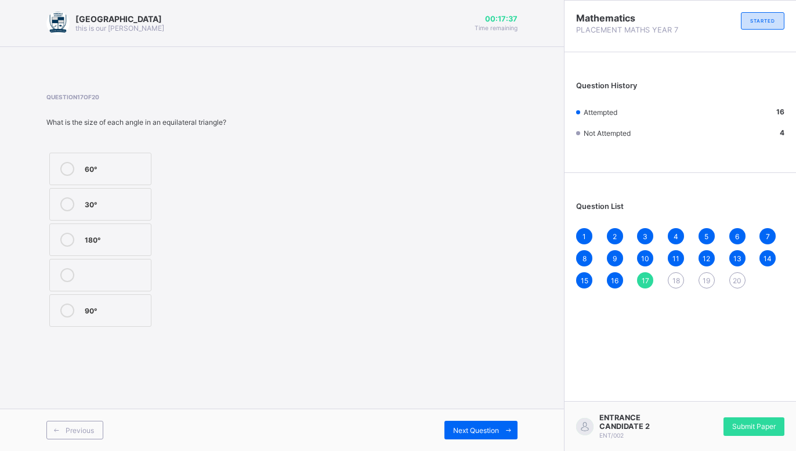
click at [87, 237] on div "180°" at bounding box center [115, 239] width 60 height 12
click at [490, 425] on div "Next Question" at bounding box center [481, 430] width 73 height 19
click at [103, 198] on div "Isosceles" at bounding box center [113, 203] width 57 height 12
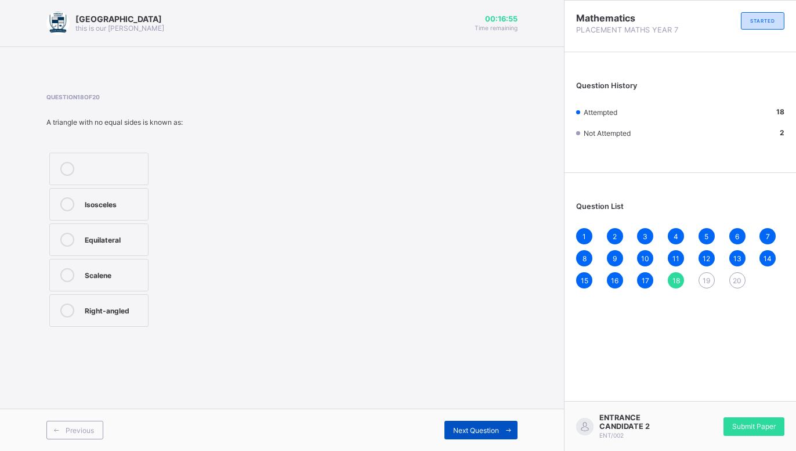
click at [501, 428] on span at bounding box center [508, 430] width 19 height 19
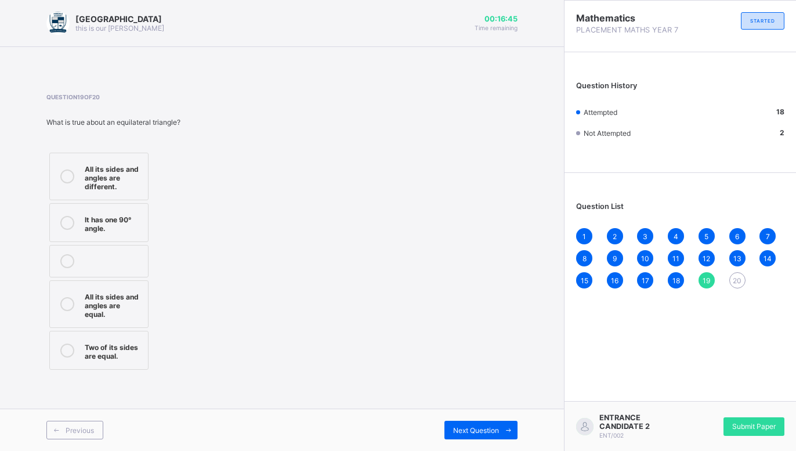
click at [92, 297] on div "All its sides and angles are equal." at bounding box center [113, 304] width 57 height 29
click at [456, 425] on div "Next Question" at bounding box center [481, 430] width 73 height 19
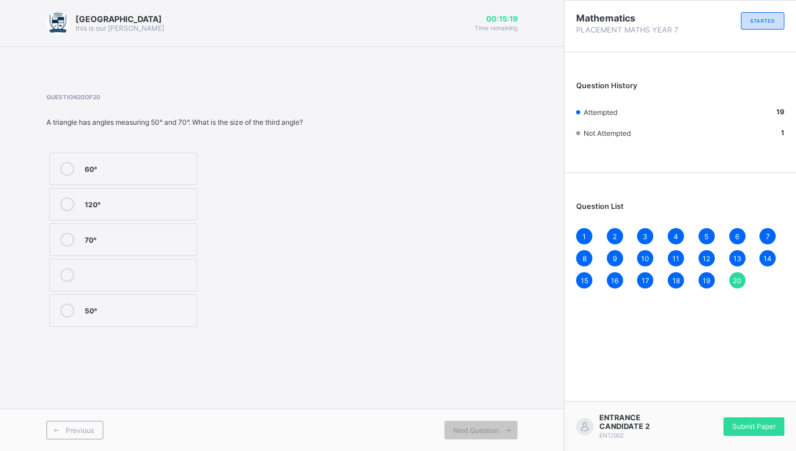
click at [169, 151] on div "60° 120° 70° 50°" at bounding box center [123, 240] width 154 height 180
click at [172, 167] on div "60°" at bounding box center [138, 168] width 106 height 12
click at [494, 432] on span "Next Question" at bounding box center [476, 430] width 46 height 9
click at [755, 430] on span "Submit Paper" at bounding box center [754, 426] width 44 height 9
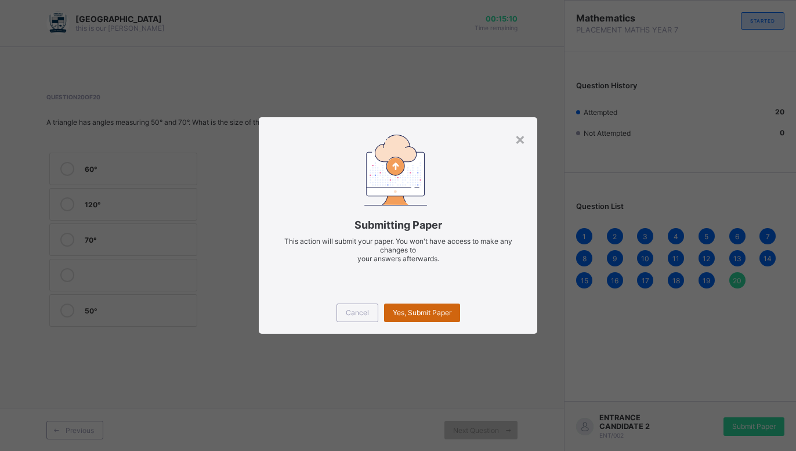
click at [414, 321] on div "Yes, Submit Paper" at bounding box center [422, 313] width 76 height 19
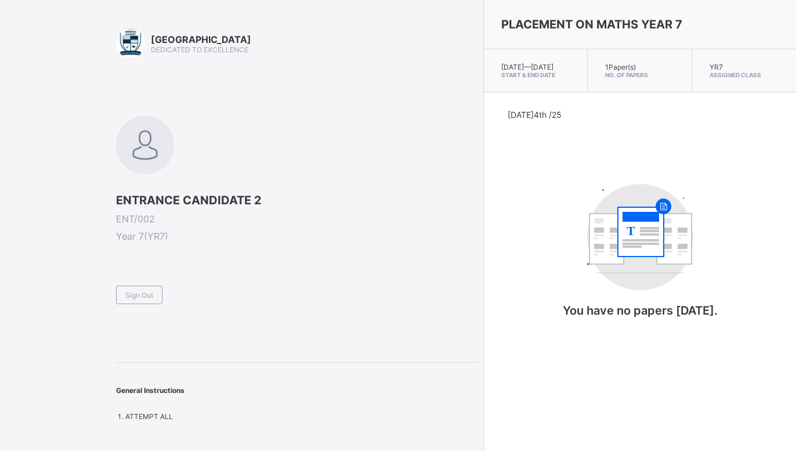
drag, startPoint x: 80, startPoint y: 364, endPoint x: 94, endPoint y: 347, distance: 21.8
click at [94, 347] on div "Arndale Academy DEDICATED TO EXCELLENCE ENTRANCE CANDIDATE 2 ENT/002 Year 7 ( Y…" at bounding box center [239, 225] width 478 height 451
drag, startPoint x: 414, startPoint y: 427, endPoint x: 490, endPoint y: 344, distance: 113.4
click at [483, 334] on div "PLACEMENT ON MATHS YEAR 7 [DATE] — [DATE] Start & End Date 1 Paper(s) No. of Pa…" at bounding box center [639, 225] width 313 height 451
click at [147, 293] on span "Sign Out" at bounding box center [139, 295] width 28 height 9
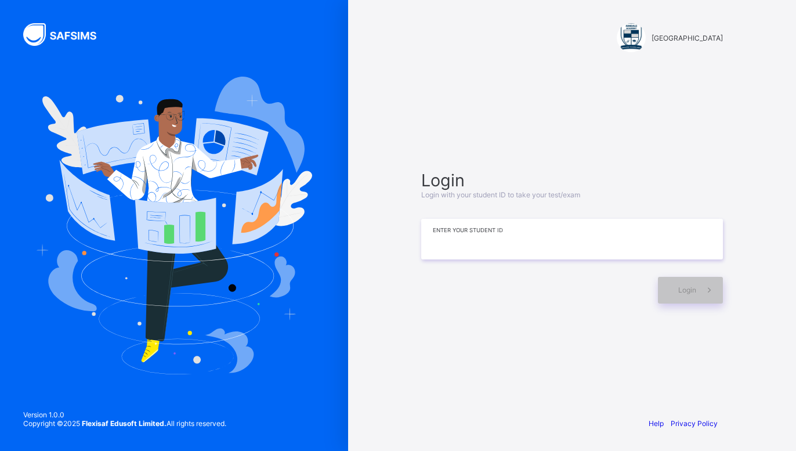
click at [460, 239] on input at bounding box center [572, 239] width 302 height 41
type input "*******"
click at [691, 291] on span "Login" at bounding box center [687, 290] width 18 height 9
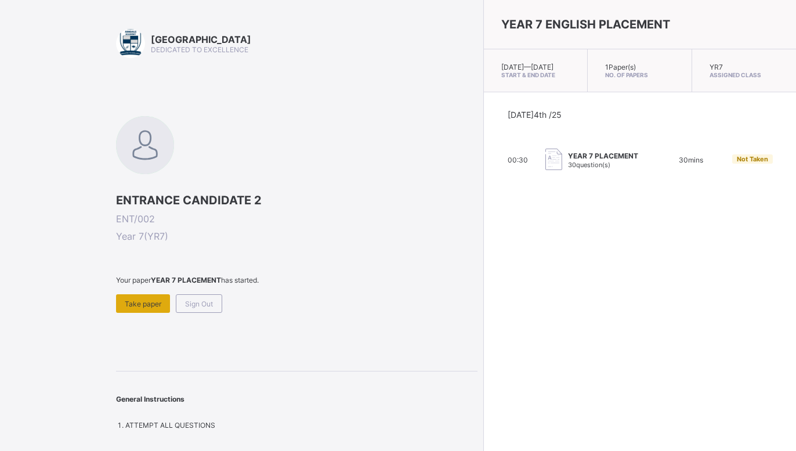
click at [148, 298] on div "Take paper" at bounding box center [143, 303] width 54 height 19
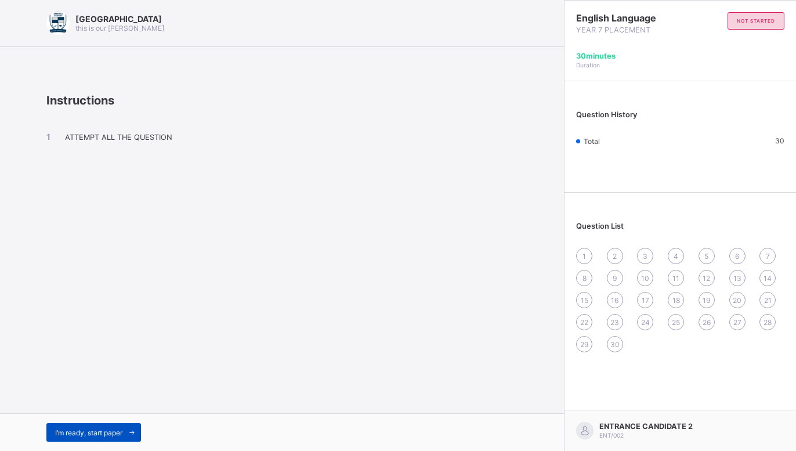
click at [104, 424] on div "I’m ready, start paper" at bounding box center [93, 432] width 95 height 19
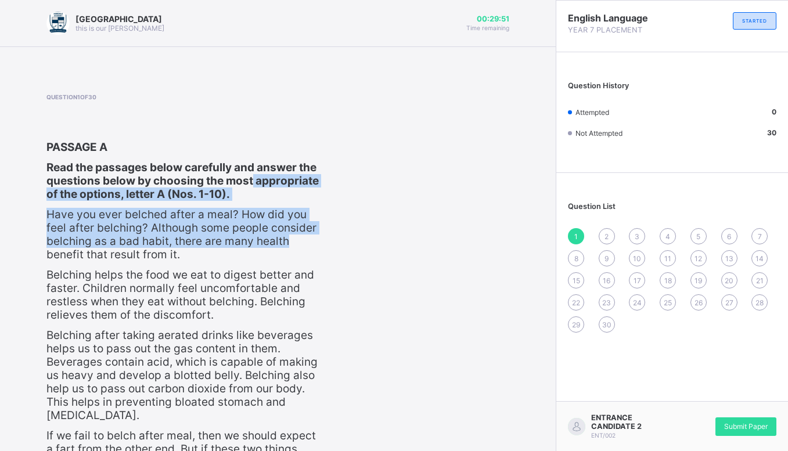
drag, startPoint x: 515, startPoint y: 178, endPoint x: 480, endPoint y: 247, distance: 77.9
click at [480, 247] on div "Question 1 of 30 PASSAGE A Read the passages below carefully and answer the que…" at bounding box center [277, 381] width 463 height 577
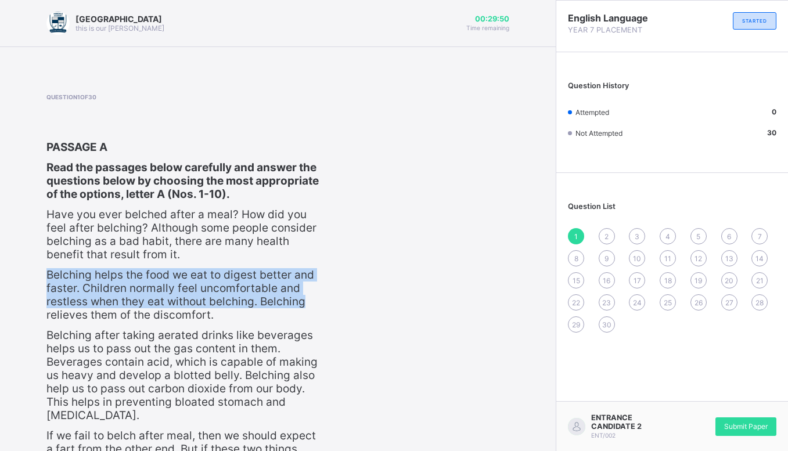
drag, startPoint x: 476, startPoint y: 250, endPoint x: 488, endPoint y: 250, distance: 12.2
click at [481, 263] on div "Question 1 of 30 PASSAGE A Read the passages below carefully and answer the que…" at bounding box center [277, 381] width 463 height 577
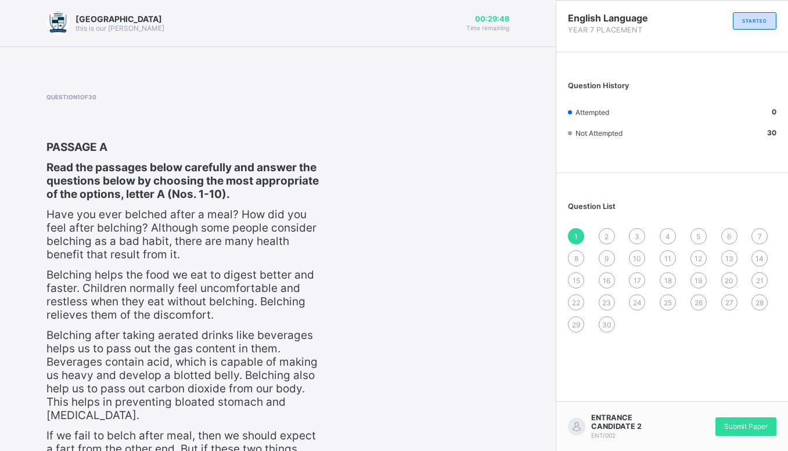
click at [458, 218] on div "Question 1 of 30 PASSAGE A Read the passages below carefully and answer the que…" at bounding box center [277, 381] width 463 height 577
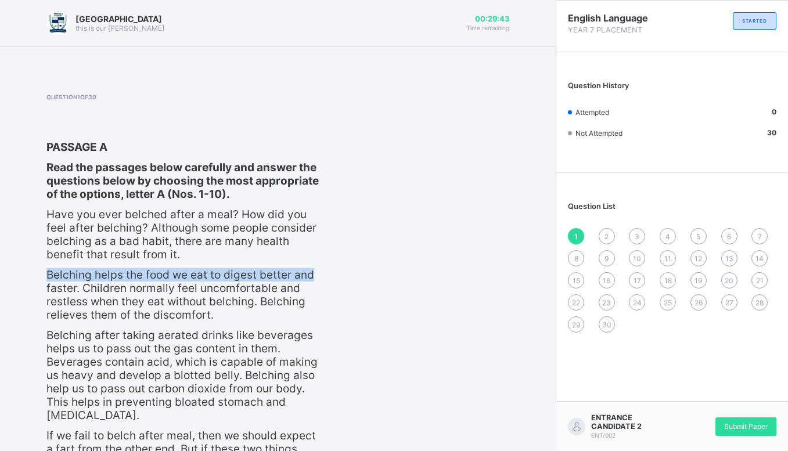
drag, startPoint x: 435, startPoint y: 259, endPoint x: 414, endPoint y: 256, distance: 21.2
click at [408, 273] on div "Question 1 of 30 PASSAGE A Read the passages below carefully and answer the que…" at bounding box center [277, 381] width 463 height 577
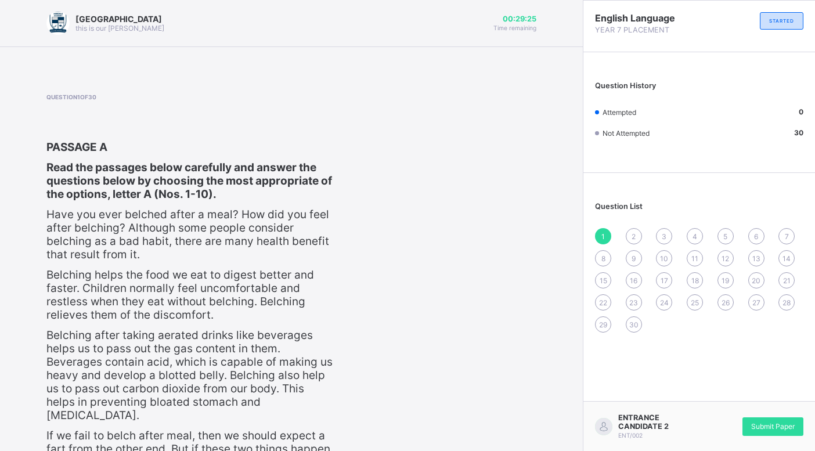
drag, startPoint x: 319, startPoint y: 304, endPoint x: 314, endPoint y: 295, distance: 9.4
click at [314, 295] on p "Belching helps the food we eat to digest better and faster. Children normally f…" at bounding box center [190, 294] width 288 height 53
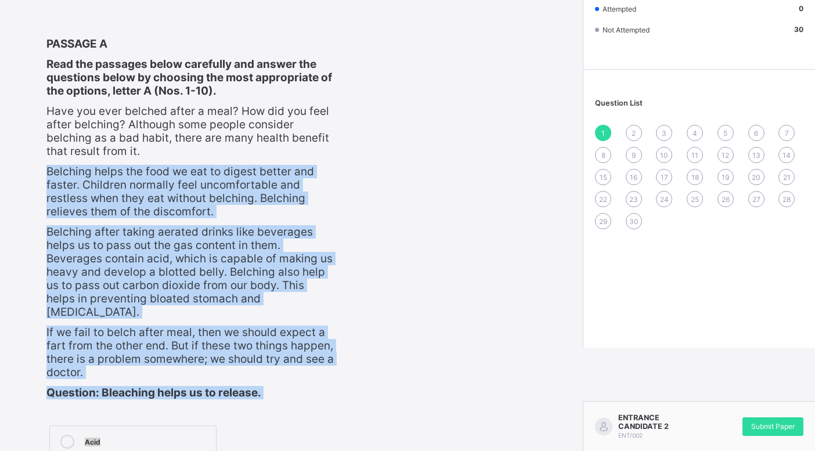
scroll to position [223, 0]
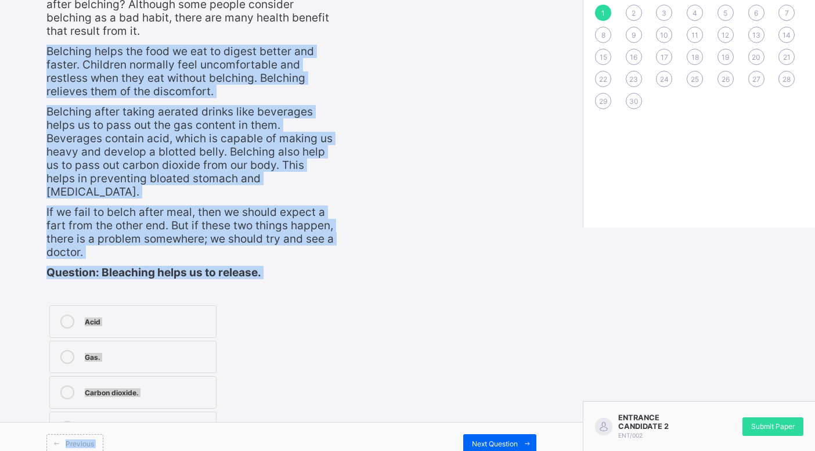
drag, startPoint x: 415, startPoint y: 259, endPoint x: 358, endPoint y: 421, distance: 171.1
click at [352, 431] on div "Arndale Academy this is our [PERSON_NAME] 00:29:21 Time remaining Question 1 of…" at bounding box center [291, 121] width 583 height 688
click at [507, 62] on div "Question 1 of 30 PASSAGE A Read the passages below carefully and answer the que…" at bounding box center [291, 158] width 490 height 577
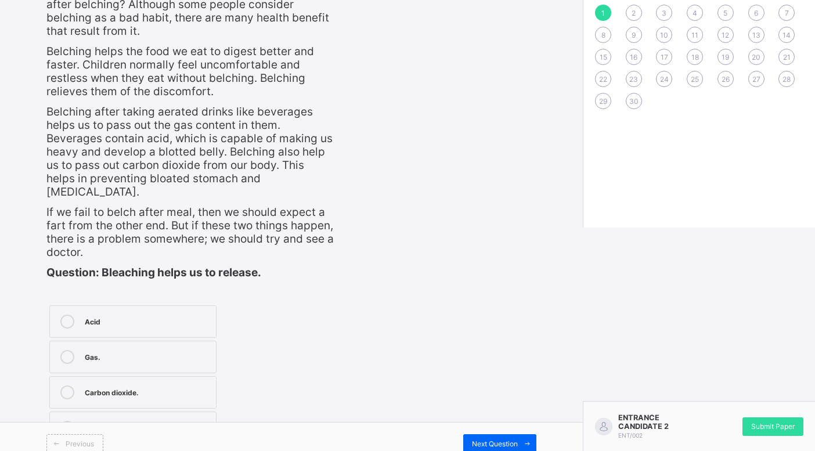
drag, startPoint x: 238, startPoint y: 375, endPoint x: 253, endPoint y: 408, distance: 36.4
click at [253, 408] on div "Acid Gas. Carbon dioxide. Food." at bounding box center [190, 374] width 288 height 145
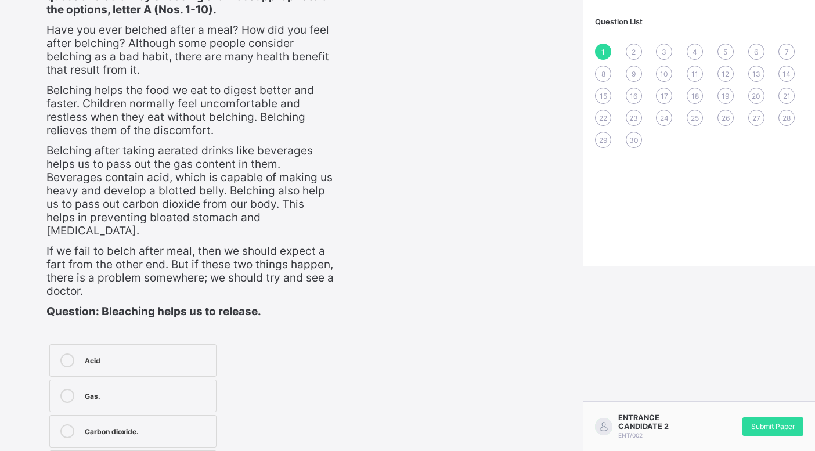
scroll to position [165, 0]
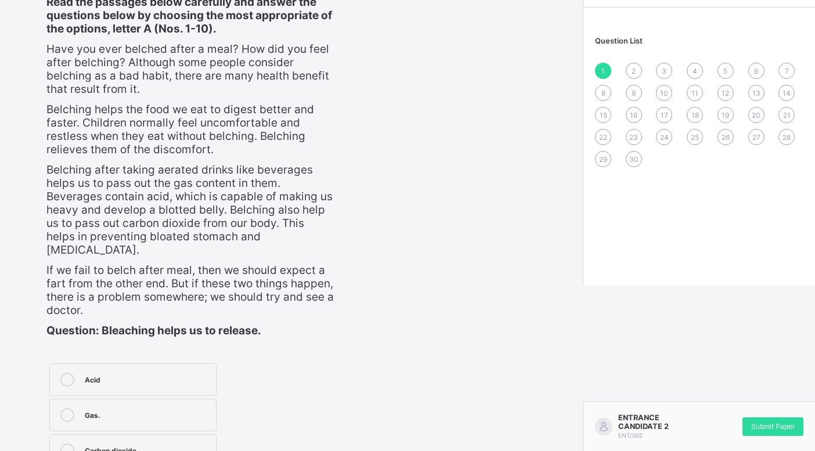
click at [508, 95] on div "Question 1 of 30 PASSAGE A Read the passages below carefully and answer the que…" at bounding box center [291, 216] width 490 height 577
drag, startPoint x: 508, startPoint y: 95, endPoint x: 382, endPoint y: 441, distance: 367.6
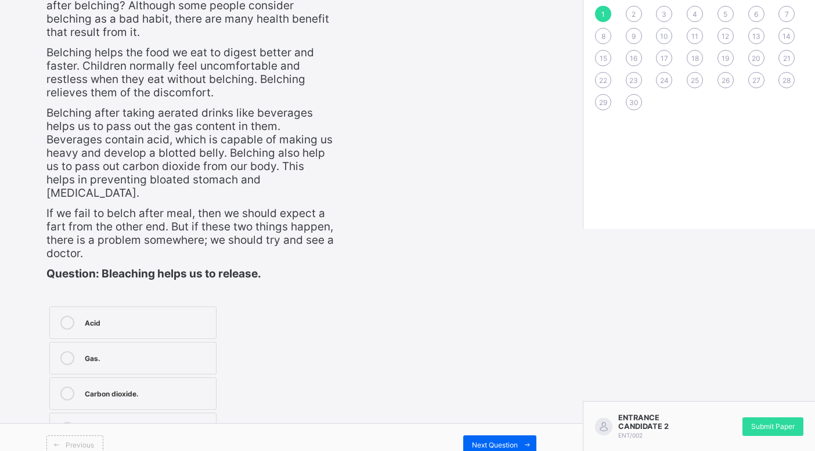
scroll to position [223, 0]
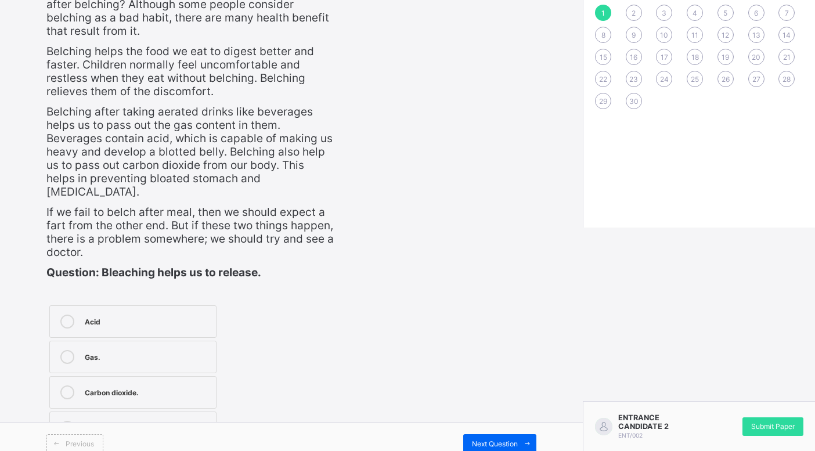
click at [66, 385] on icon at bounding box center [67, 392] width 14 height 14
click at [492, 439] on span "Next Question" at bounding box center [495, 443] width 46 height 9
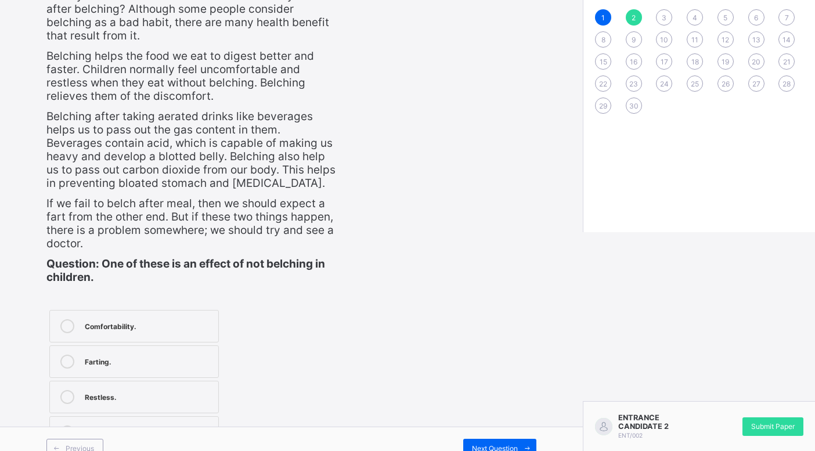
scroll to position [237, 0]
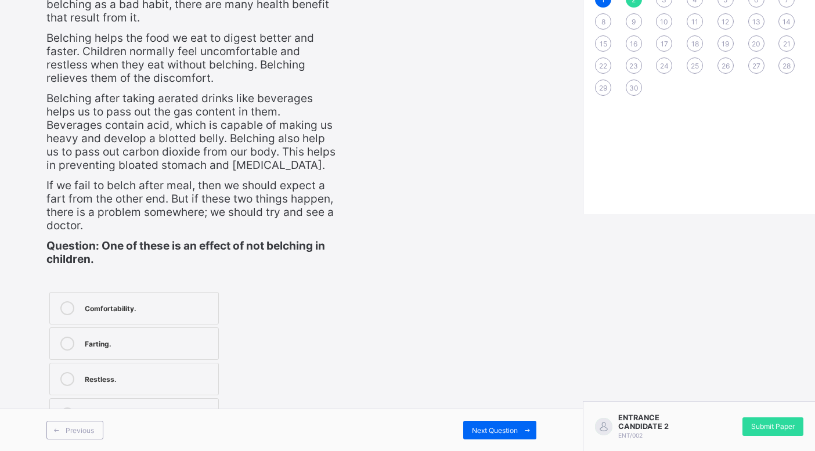
click at [60, 338] on div at bounding box center [67, 344] width 23 height 14
click at [479, 431] on span "Next Question" at bounding box center [495, 430] width 46 height 9
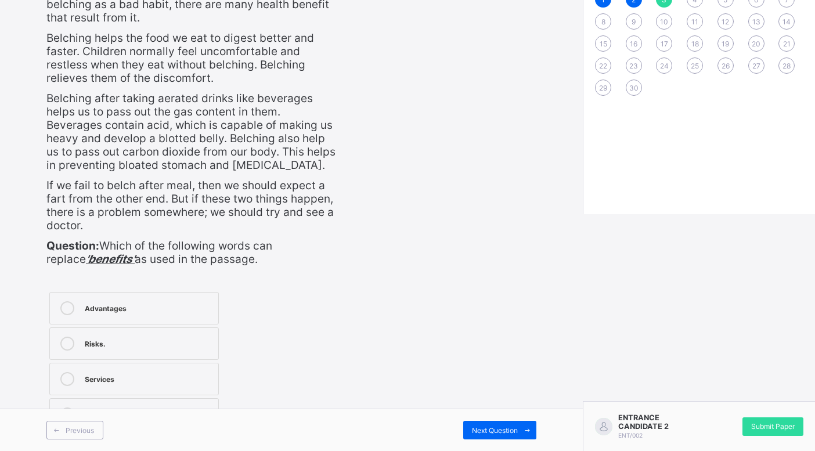
click at [68, 314] on icon at bounding box center [67, 308] width 14 height 14
drag, startPoint x: 487, startPoint y: 432, endPoint x: 490, endPoint y: 427, distance: 6.5
click at [490, 432] on span "Next Question" at bounding box center [495, 430] width 46 height 9
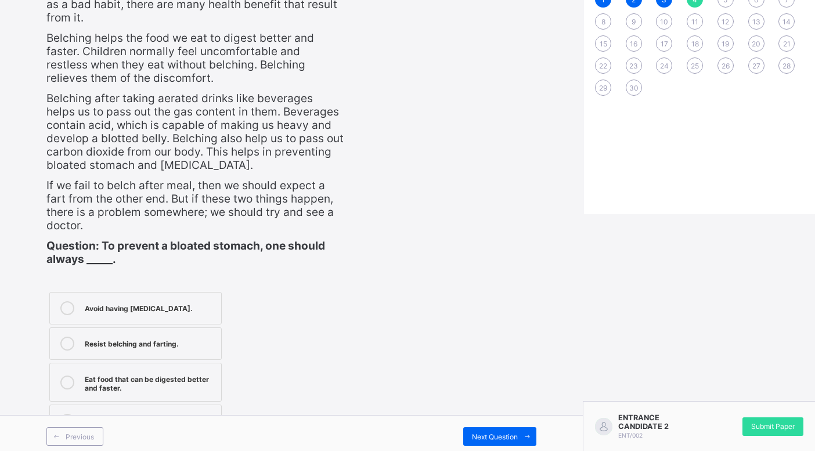
click at [70, 347] on icon at bounding box center [67, 344] width 14 height 14
drag, startPoint x: 473, startPoint y: 436, endPoint x: 476, endPoint y: 431, distance: 6.3
click at [474, 436] on div "Next Question" at bounding box center [499, 436] width 73 height 19
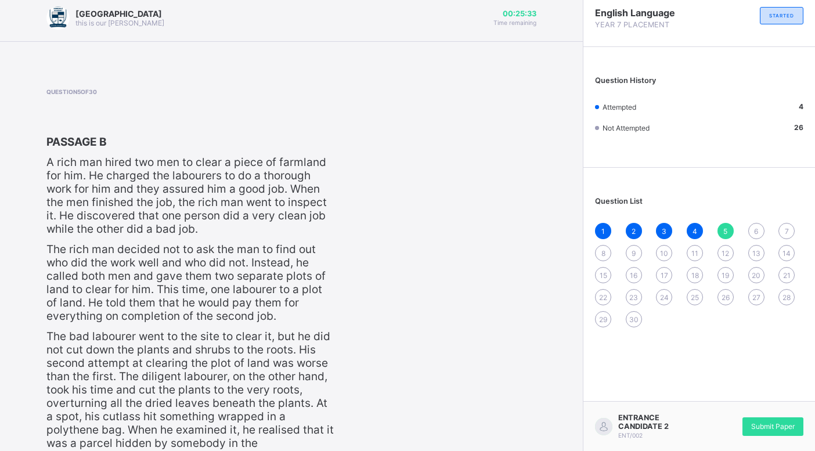
scroll to position [0, 0]
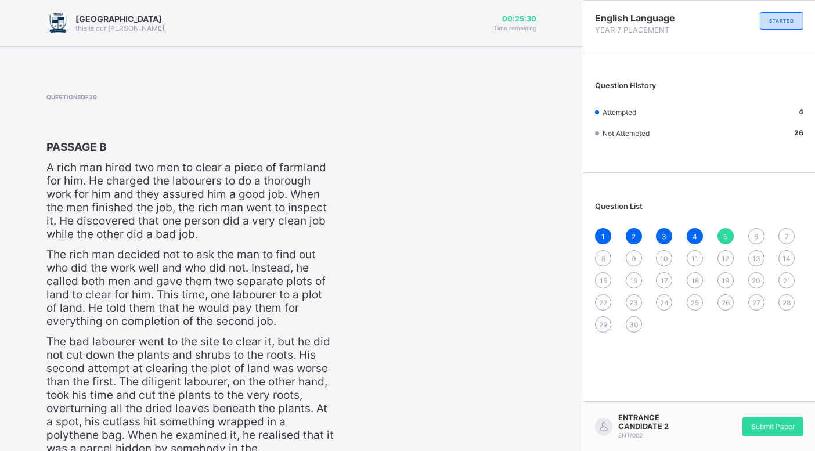
click at [697, 237] on span "4" at bounding box center [694, 236] width 5 height 9
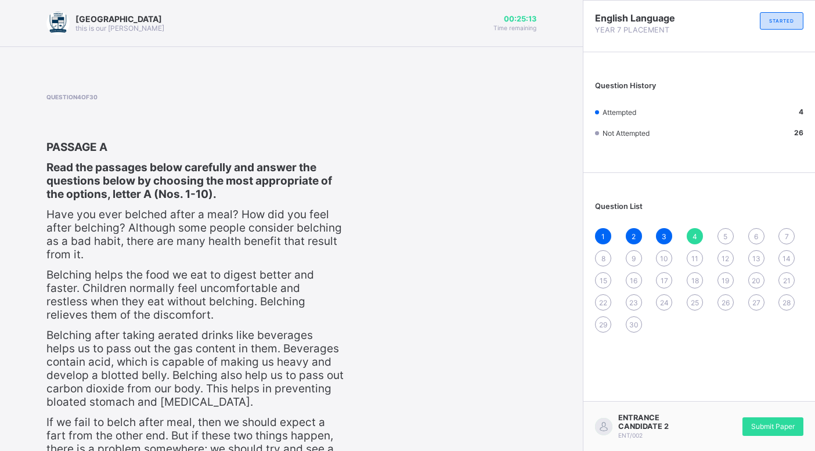
click at [702, 229] on div "4" at bounding box center [695, 236] width 16 height 16
click at [344, 262] on div "Question 4 of 30 PASSAGE A Read the passages below carefully and answer the que…" at bounding box center [291, 384] width 490 height 583
click at [246, 226] on span "Have you ever belched after a meal? How did you feel after belching? Although s…" at bounding box center [193, 234] width 295 height 53
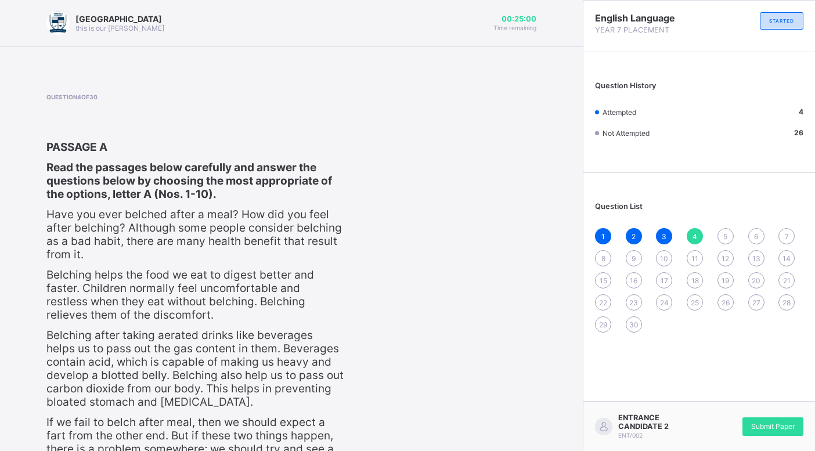
scroll to position [243, 0]
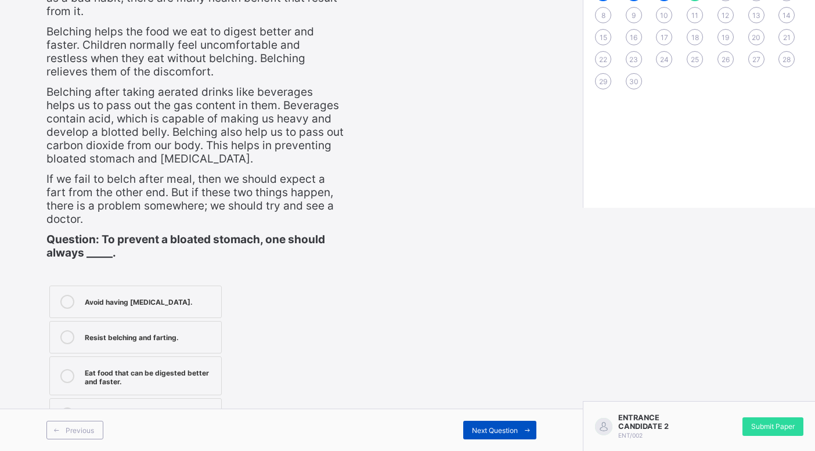
click at [497, 429] on span "Next Question" at bounding box center [495, 430] width 46 height 9
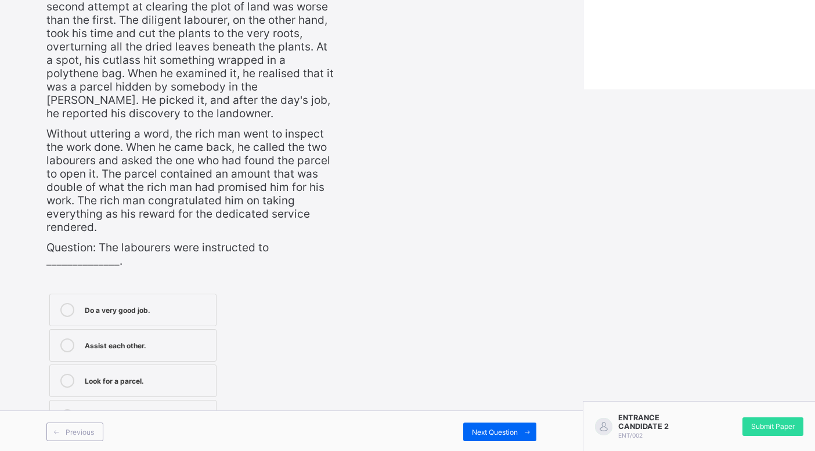
scroll to position [363, 0]
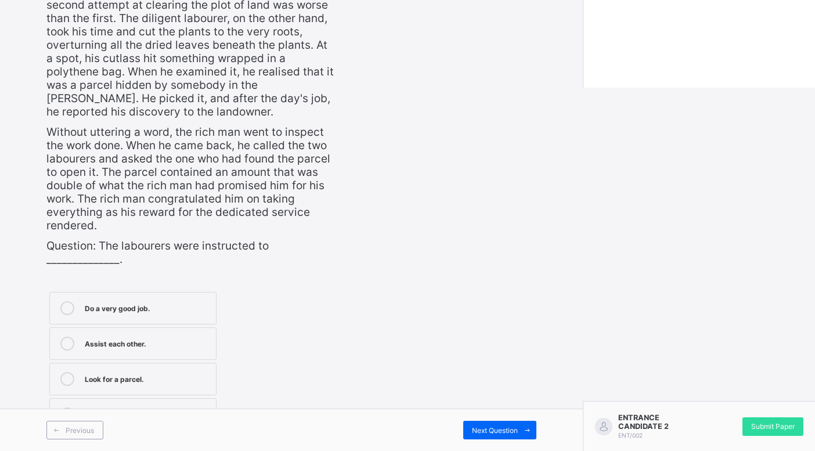
click at [64, 303] on icon at bounding box center [67, 308] width 14 height 14
click at [494, 424] on div "Next Question" at bounding box center [499, 430] width 73 height 19
click at [69, 369] on label "Clear a piece of land" at bounding box center [132, 379] width 167 height 33
click at [503, 424] on div "Next Question" at bounding box center [499, 430] width 73 height 19
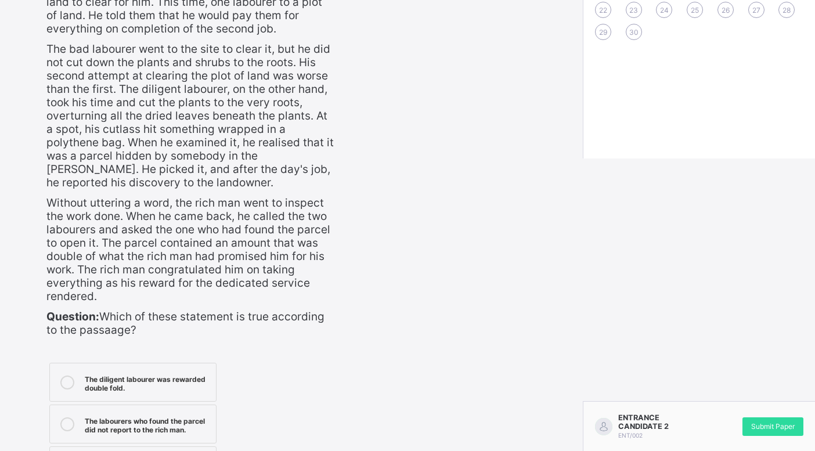
scroll to position [376, 0]
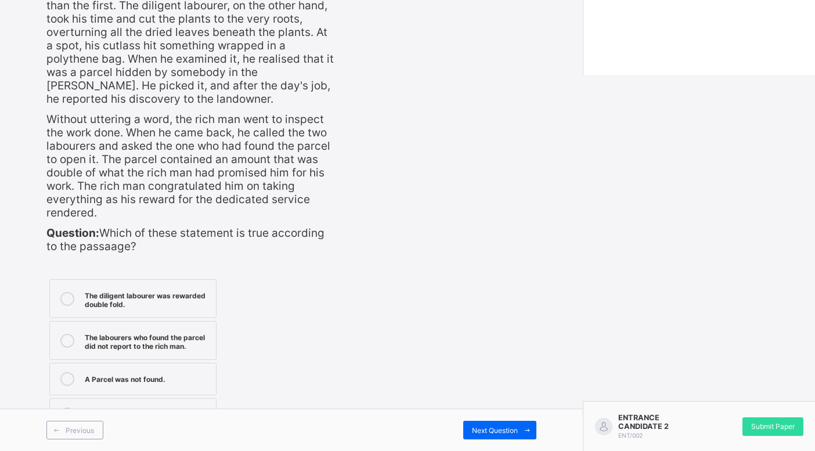
click at [117, 306] on div "The diligent labourer was rewarded double fold." at bounding box center [147, 298] width 125 height 20
click at [476, 436] on div "Next Question" at bounding box center [499, 430] width 73 height 19
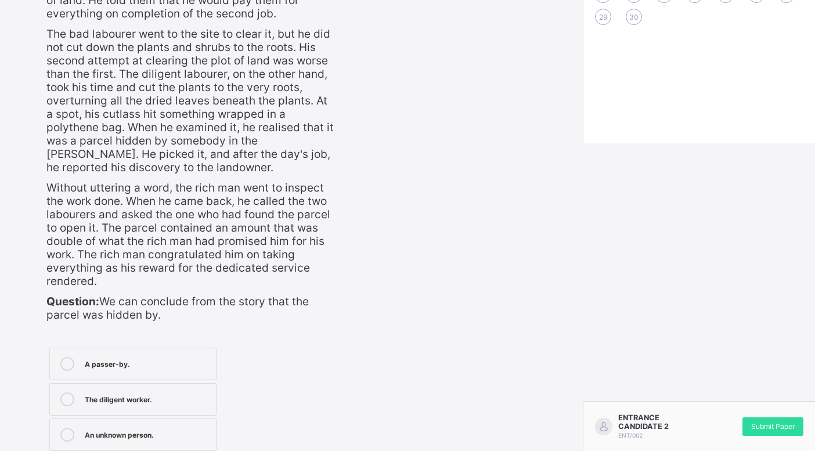
scroll to position [363, 0]
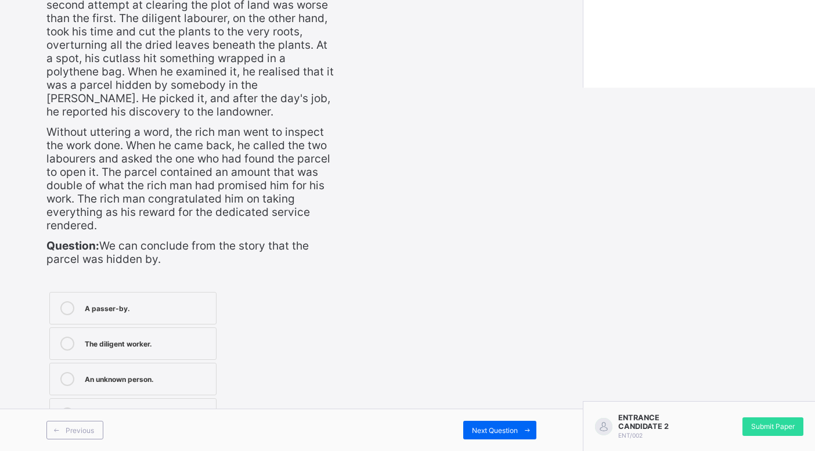
click at [68, 350] on icon at bounding box center [67, 344] width 14 height 14
click at [78, 305] on div at bounding box center [67, 308] width 23 height 14
click at [67, 407] on icon at bounding box center [67, 414] width 14 height 14
click at [85, 402] on label "Some labourers." at bounding box center [132, 414] width 167 height 33
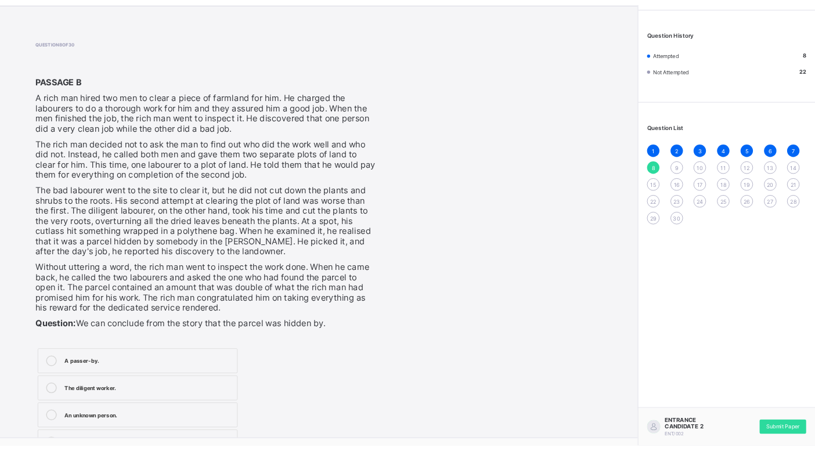
scroll to position [78, 0]
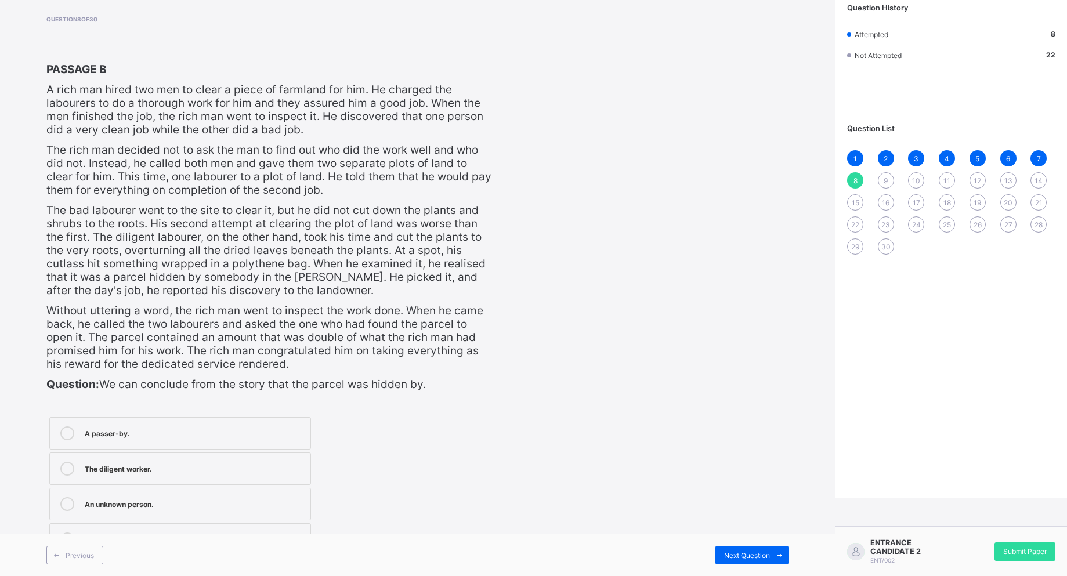
click at [75, 435] on div at bounding box center [67, 434] width 23 height 14
click at [545, 450] on div "Previous Next Question" at bounding box center [417, 555] width 835 height 42
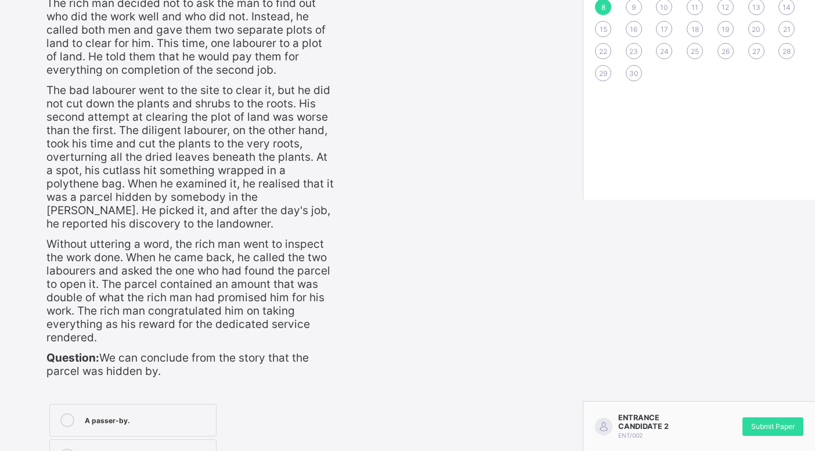
scroll to position [363, 0]
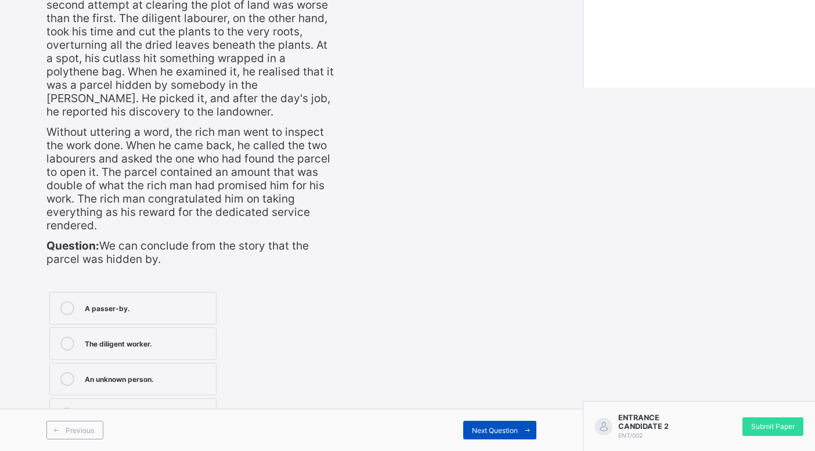
click at [485, 429] on span "Next Question" at bounding box center [495, 430] width 46 height 9
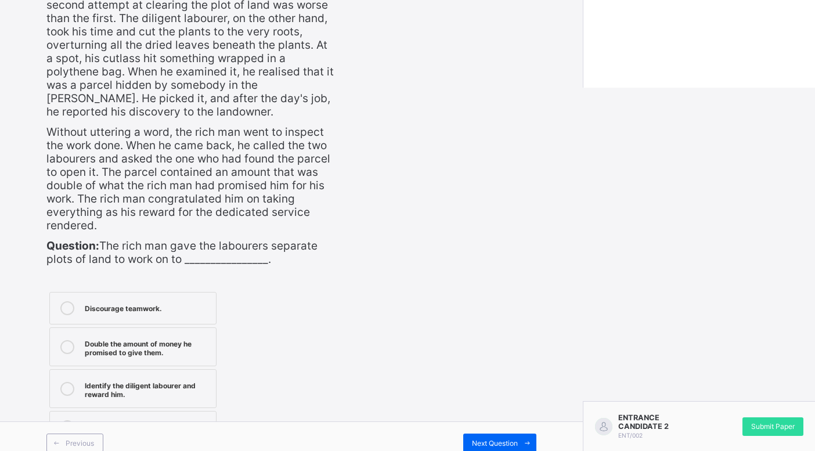
click at [64, 382] on icon at bounding box center [67, 389] width 14 height 14
click at [499, 441] on span "Next Question" at bounding box center [495, 443] width 46 height 9
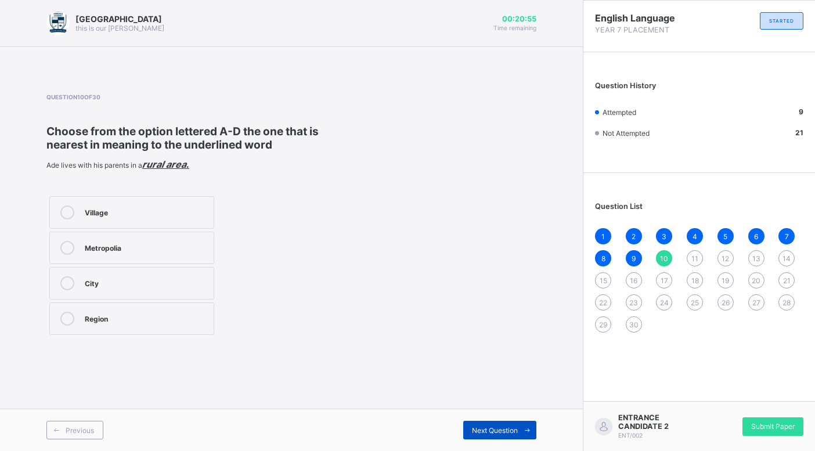
scroll to position [0, 0]
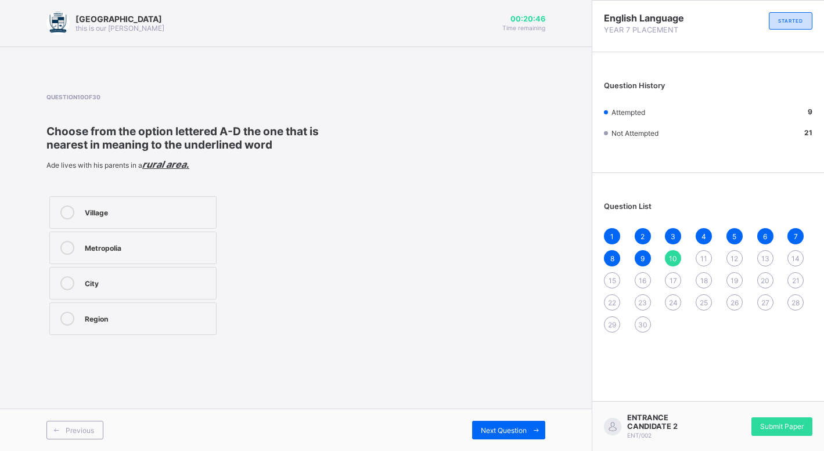
click at [99, 201] on label "Village" at bounding box center [132, 212] width 167 height 33
click at [488, 433] on span "Next Question" at bounding box center [504, 430] width 46 height 9
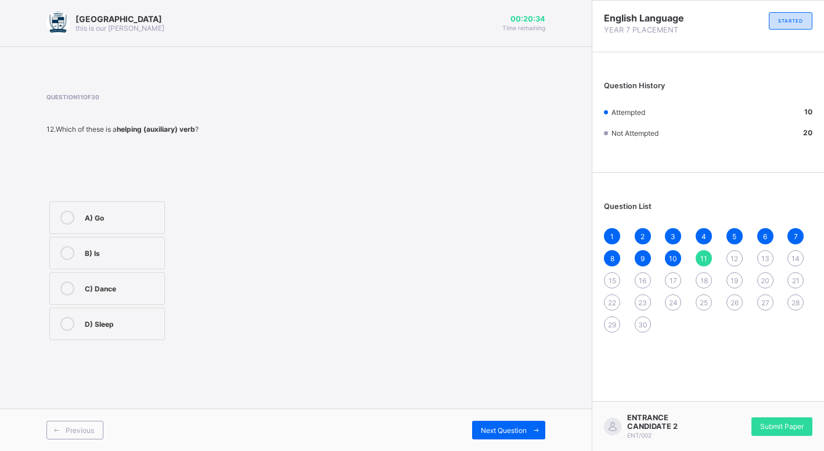
click at [148, 263] on label "B) Is" at bounding box center [106, 253] width 115 height 33
click at [533, 443] on div "Previous Next Question" at bounding box center [295, 430] width 591 height 42
click at [501, 424] on div "Next Question" at bounding box center [508, 430] width 73 height 19
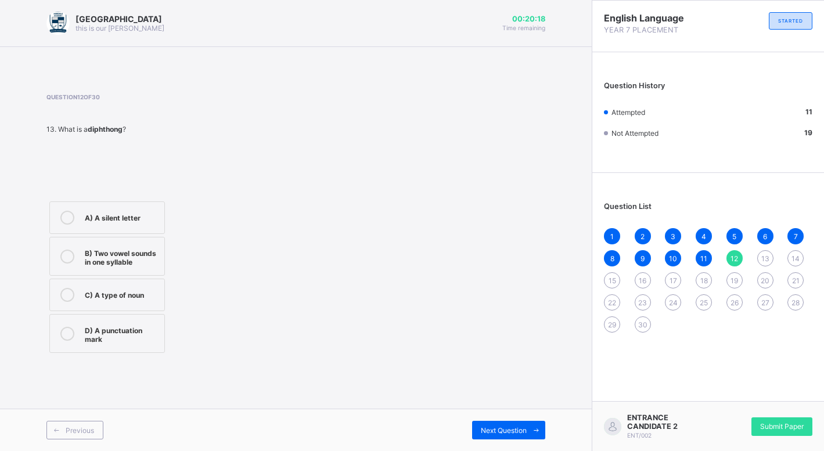
click at [56, 254] on div at bounding box center [67, 256] width 23 height 20
click at [504, 428] on span "Next Question" at bounding box center [504, 430] width 46 height 9
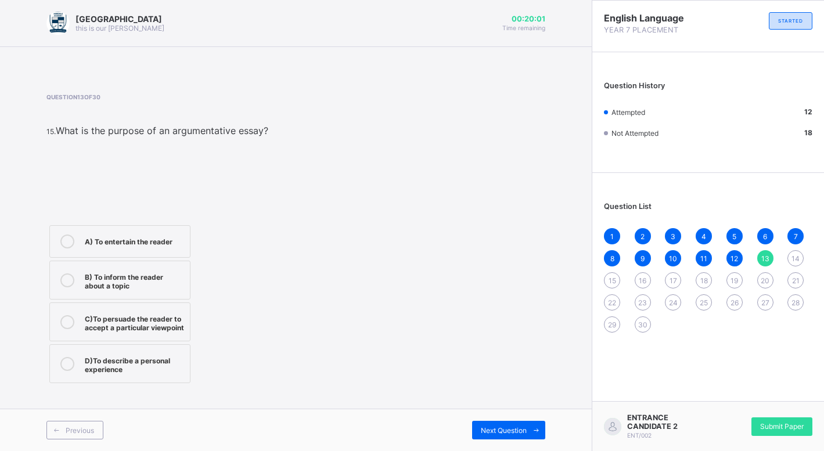
click at [147, 331] on div "C)To persuade the reader to accept a particular viewpoint" at bounding box center [134, 322] width 99 height 20
click at [488, 431] on span "Next Question" at bounding box center [504, 430] width 46 height 9
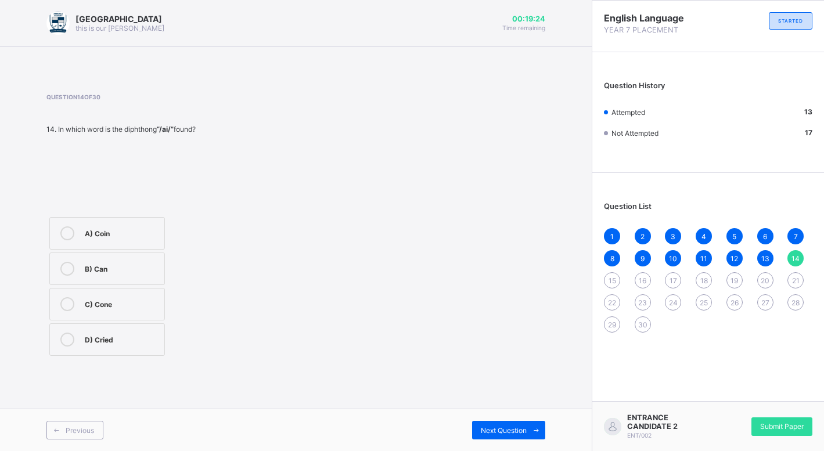
click at [84, 293] on label "C) Cone" at bounding box center [106, 304] width 115 height 33
click at [497, 420] on div "Previous Next Question" at bounding box center [295, 430] width 591 height 42
click at [500, 429] on span "Next Question" at bounding box center [504, 430] width 46 height 9
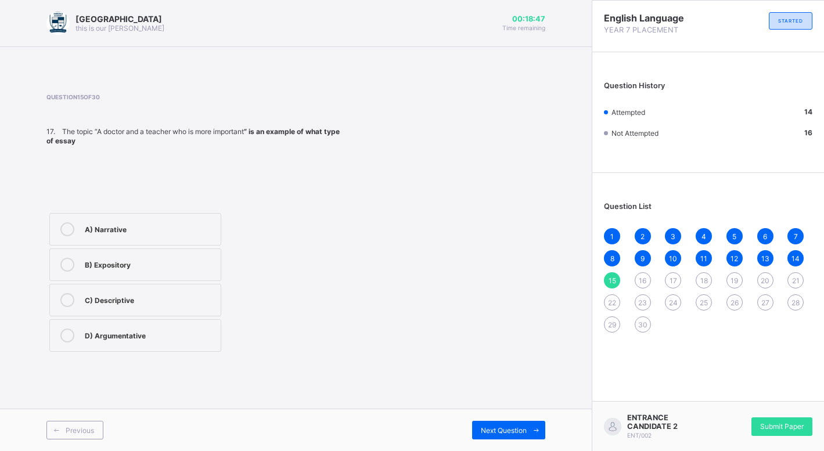
click at [152, 277] on label "B) Expository" at bounding box center [135, 264] width 172 height 33
click at [474, 425] on div "Next Question" at bounding box center [508, 430] width 73 height 19
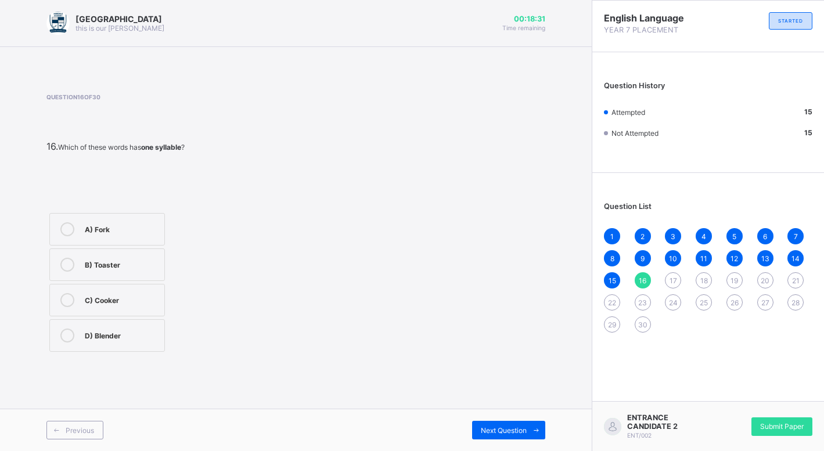
click at [132, 218] on label "A) Fork" at bounding box center [106, 229] width 115 height 33
click at [514, 429] on span "Next Question" at bounding box center [504, 430] width 46 height 9
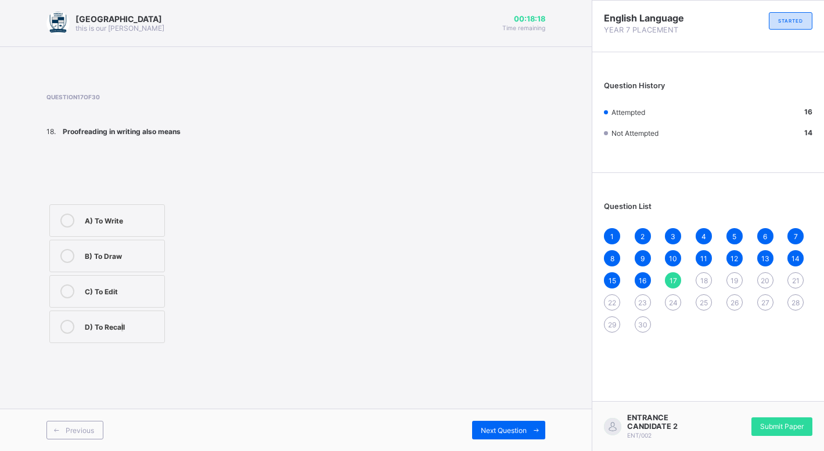
click at [122, 316] on label "D) To Recall" at bounding box center [106, 327] width 115 height 33
click at [514, 431] on span "Next Question" at bounding box center [504, 430] width 46 height 9
click at [96, 263] on label "B) Poet" at bounding box center [106, 253] width 115 height 33
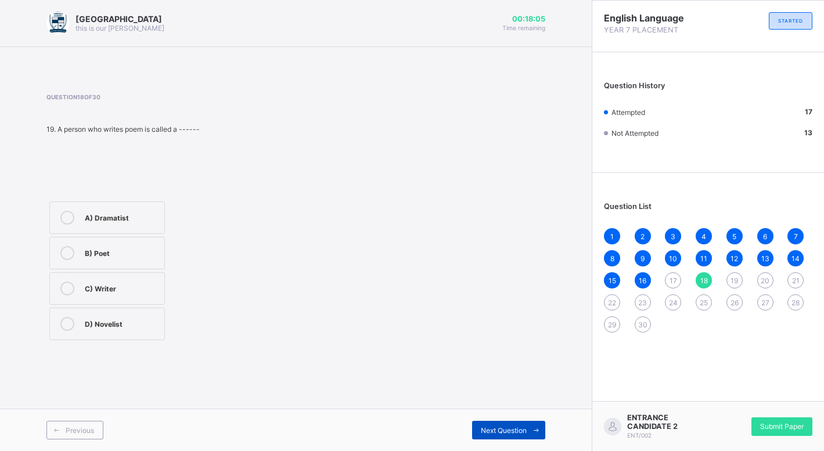
click at [514, 437] on div "Next Question" at bounding box center [508, 430] width 73 height 19
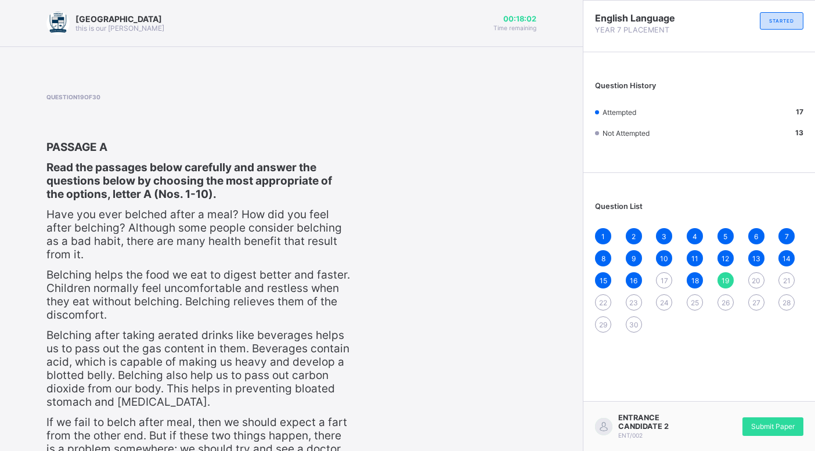
click at [670, 273] on div "17" at bounding box center [664, 280] width 16 height 16
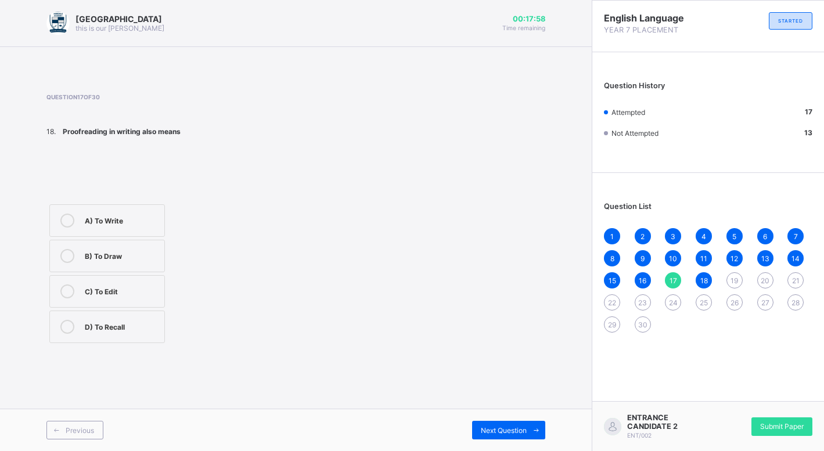
click at [115, 319] on label "D) To Recall" at bounding box center [106, 327] width 115 height 33
click at [487, 442] on div "Previous Next Question" at bounding box center [295, 430] width 591 height 42
click at [494, 422] on div "Next Question" at bounding box center [508, 430] width 73 height 19
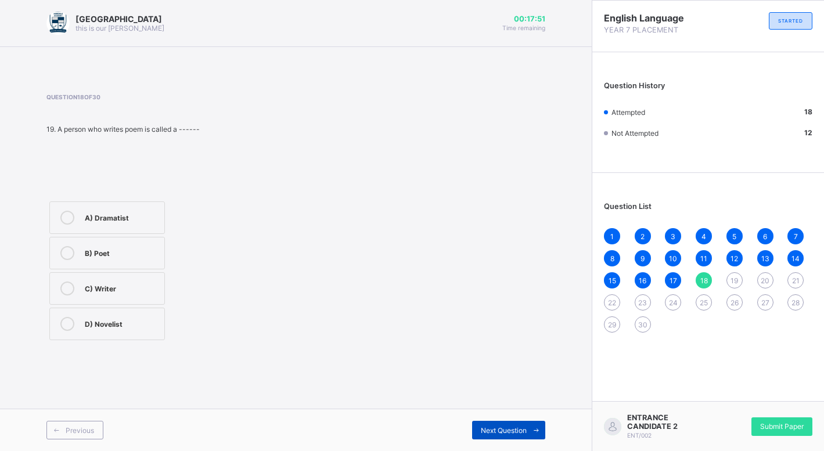
click at [503, 426] on span "Next Question" at bounding box center [504, 430] width 46 height 9
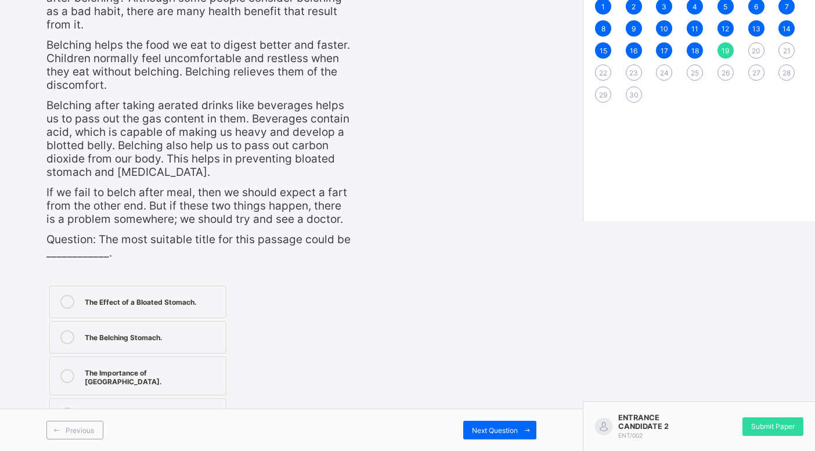
scroll to position [237, 0]
click at [81, 368] on label "The Importance of [GEOGRAPHIC_DATA]." at bounding box center [137, 375] width 177 height 39
click at [499, 432] on span "Next Question" at bounding box center [495, 430] width 46 height 9
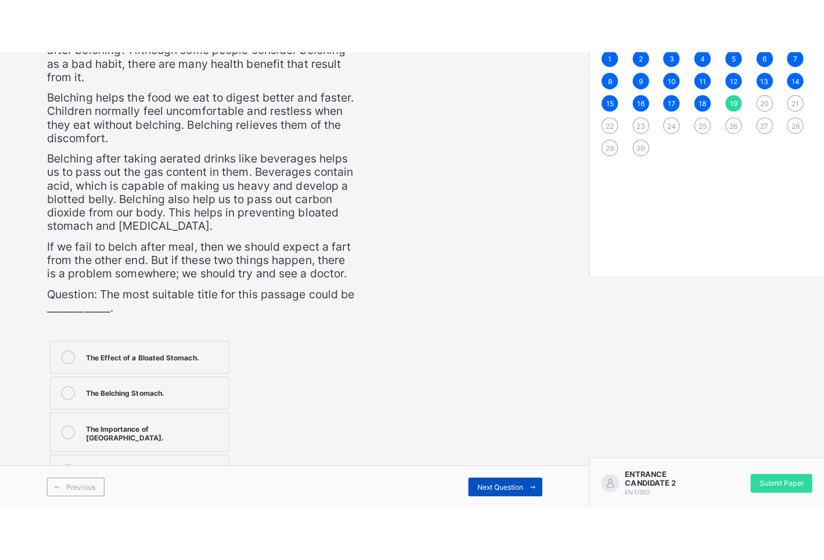
scroll to position [0, 0]
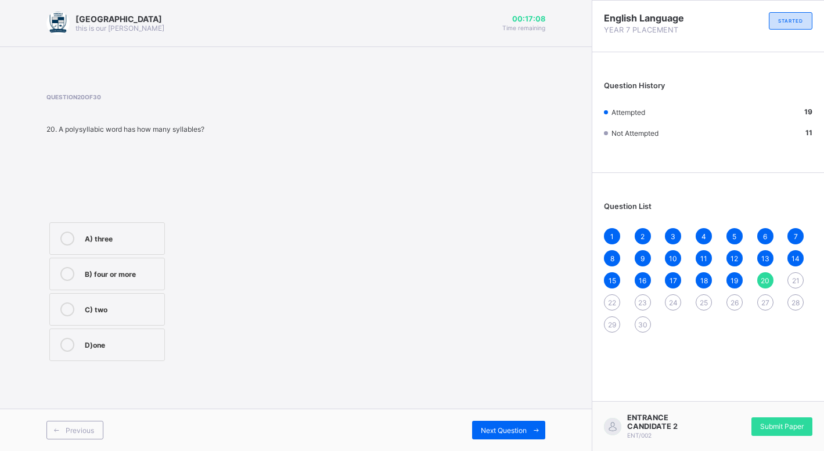
click at [77, 268] on div at bounding box center [67, 274] width 23 height 14
click at [508, 426] on span "Next Question" at bounding box center [504, 430] width 46 height 9
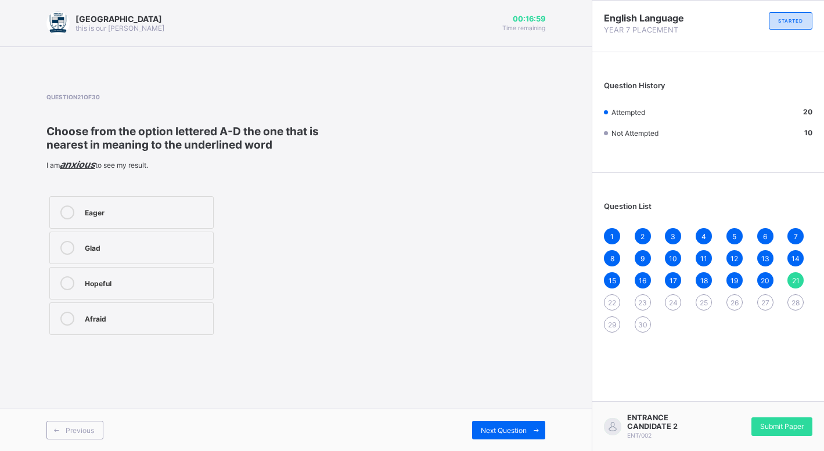
click at [68, 315] on icon at bounding box center [67, 319] width 14 height 14
drag, startPoint x: 489, startPoint y: 445, endPoint x: 492, endPoint y: 439, distance: 6.5
click at [490, 443] on div "Previous Next Question" at bounding box center [295, 430] width 591 height 42
click at [494, 432] on span "Next Question" at bounding box center [504, 430] width 46 height 9
click at [93, 259] on label "Interest" at bounding box center [131, 248] width 164 height 33
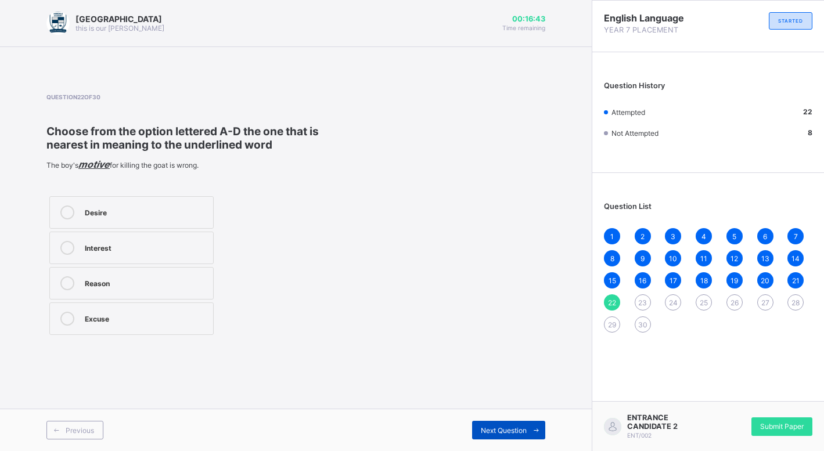
click at [518, 425] on div "Next Question" at bounding box center [508, 430] width 73 height 19
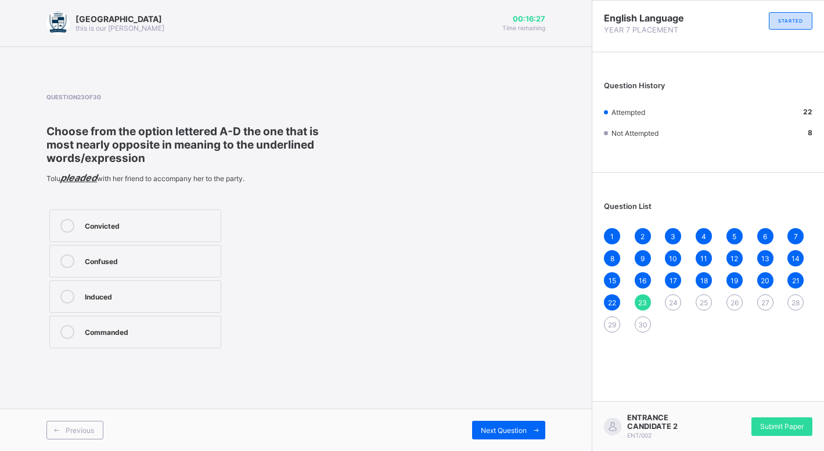
click at [104, 211] on label "Convicted" at bounding box center [135, 226] width 172 height 33
click at [483, 434] on span "Next Question" at bounding box center [504, 430] width 46 height 9
click at [146, 221] on div "Indolence" at bounding box center [150, 225] width 131 height 12
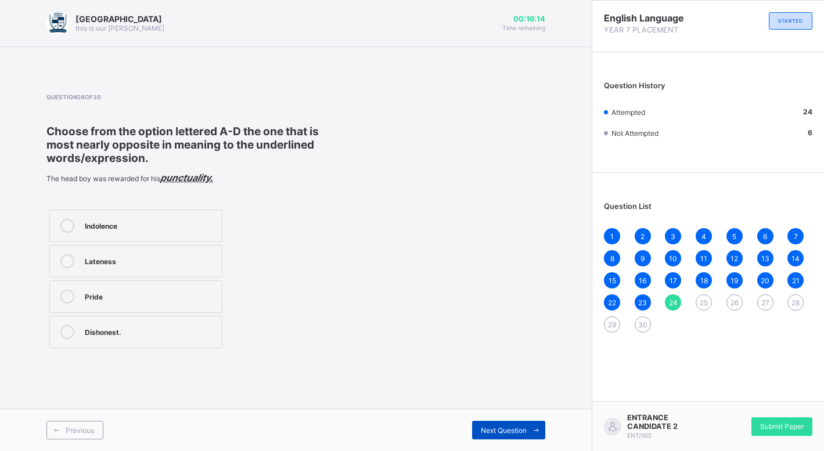
click at [535, 422] on span at bounding box center [535, 430] width 19 height 19
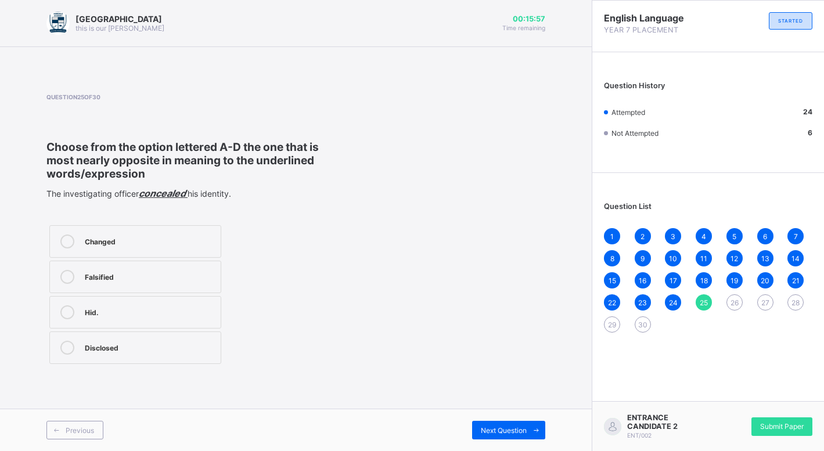
click at [165, 353] on div "Disclosed" at bounding box center [150, 348] width 130 height 14
click at [510, 423] on div "Next Question" at bounding box center [508, 430] width 73 height 19
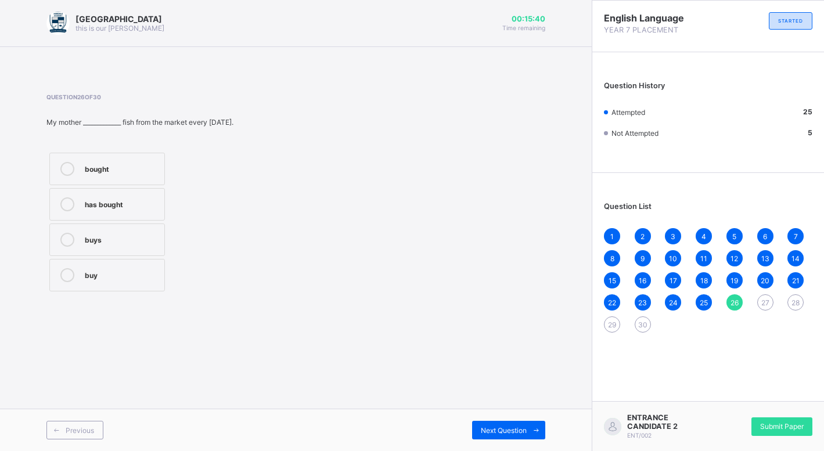
click at [126, 232] on label "buys" at bounding box center [106, 239] width 115 height 33
click at [481, 430] on span "Next Question" at bounding box center [504, 430] width 46 height 9
click at [88, 275] on div "in-" at bounding box center [132, 274] width 95 height 12
click at [138, 214] on label "im-" at bounding box center [117, 204] width 137 height 33
click at [492, 424] on div "Next Question" at bounding box center [508, 430] width 73 height 19
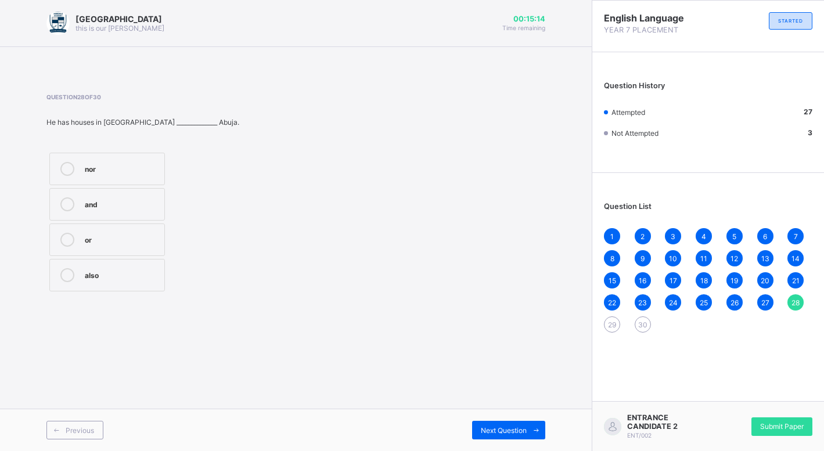
click at [98, 214] on label "and" at bounding box center [106, 204] width 115 height 33
click at [547, 427] on div "Previous Next Question" at bounding box center [295, 430] width 591 height 42
click at [532, 432] on icon at bounding box center [536, 431] width 9 height 8
click at [100, 252] on label "isn't" at bounding box center [106, 239] width 115 height 33
click at [519, 419] on div "Previous Next Question" at bounding box center [295, 430] width 591 height 42
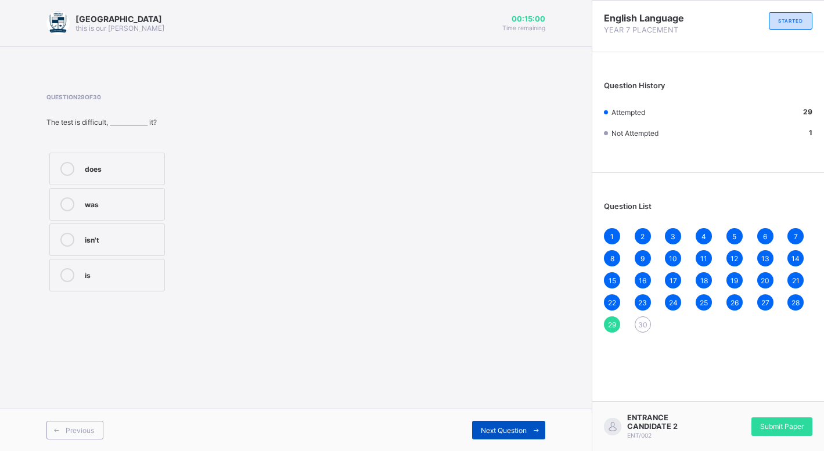
click at [528, 429] on span at bounding box center [535, 430] width 19 height 19
click at [107, 157] on label "played" at bounding box center [106, 169] width 115 height 33
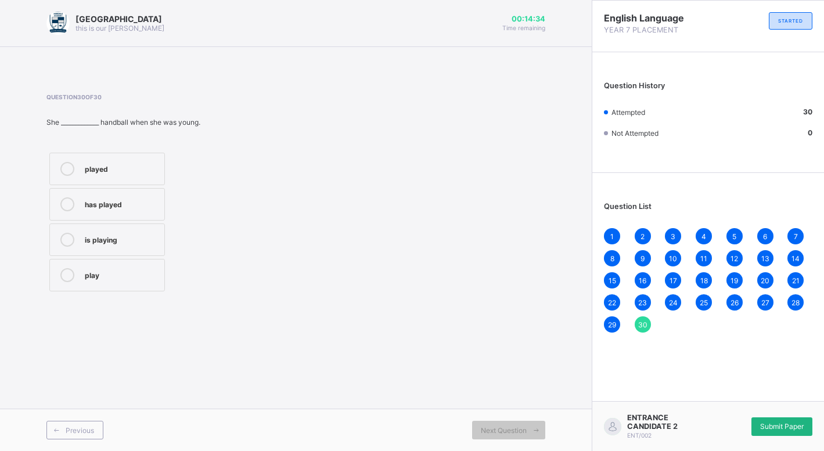
click at [775, 428] on span "Submit Paper" at bounding box center [782, 426] width 44 height 9
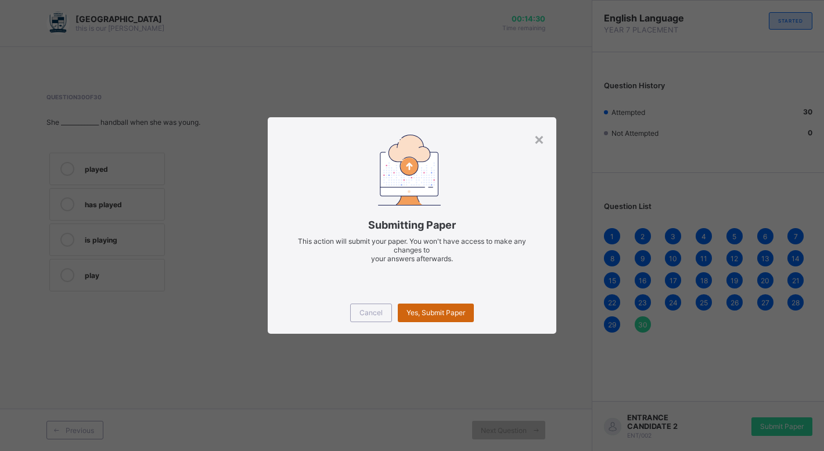
click at [442, 317] on div "Yes, Submit Paper" at bounding box center [436, 313] width 76 height 19
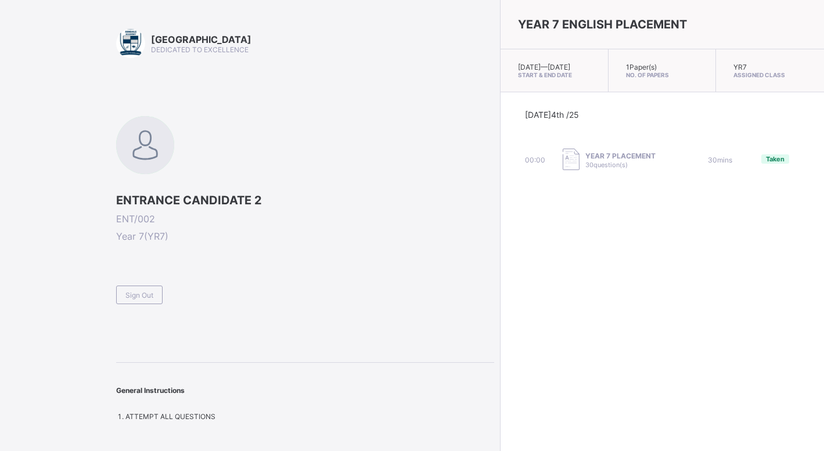
click at [585, 160] on span "YEAR 7 PLACEMENT" at bounding box center [620, 155] width 70 height 9
click at [766, 163] on span "Taken" at bounding box center [775, 159] width 19 height 8
click at [525, 149] on div "[DATE] 4th /25" at bounding box center [662, 129] width 275 height 39
click at [122, 71] on div "Arndale Academy DEDICATED TO EXCELLENCE ENTRANCE CANDIDATE 2 ENT/002 Year 7 ( Y…" at bounding box center [305, 225] width 378 height 392
click at [681, 447] on div "YEAR 7 ENGLISH PLACEMENT [DATE] — [DATE] Start & End Date 1 Paper(s) No. of Pap…" at bounding box center [662, 225] width 324 height 451
